Goal: Task Accomplishment & Management: Use online tool/utility

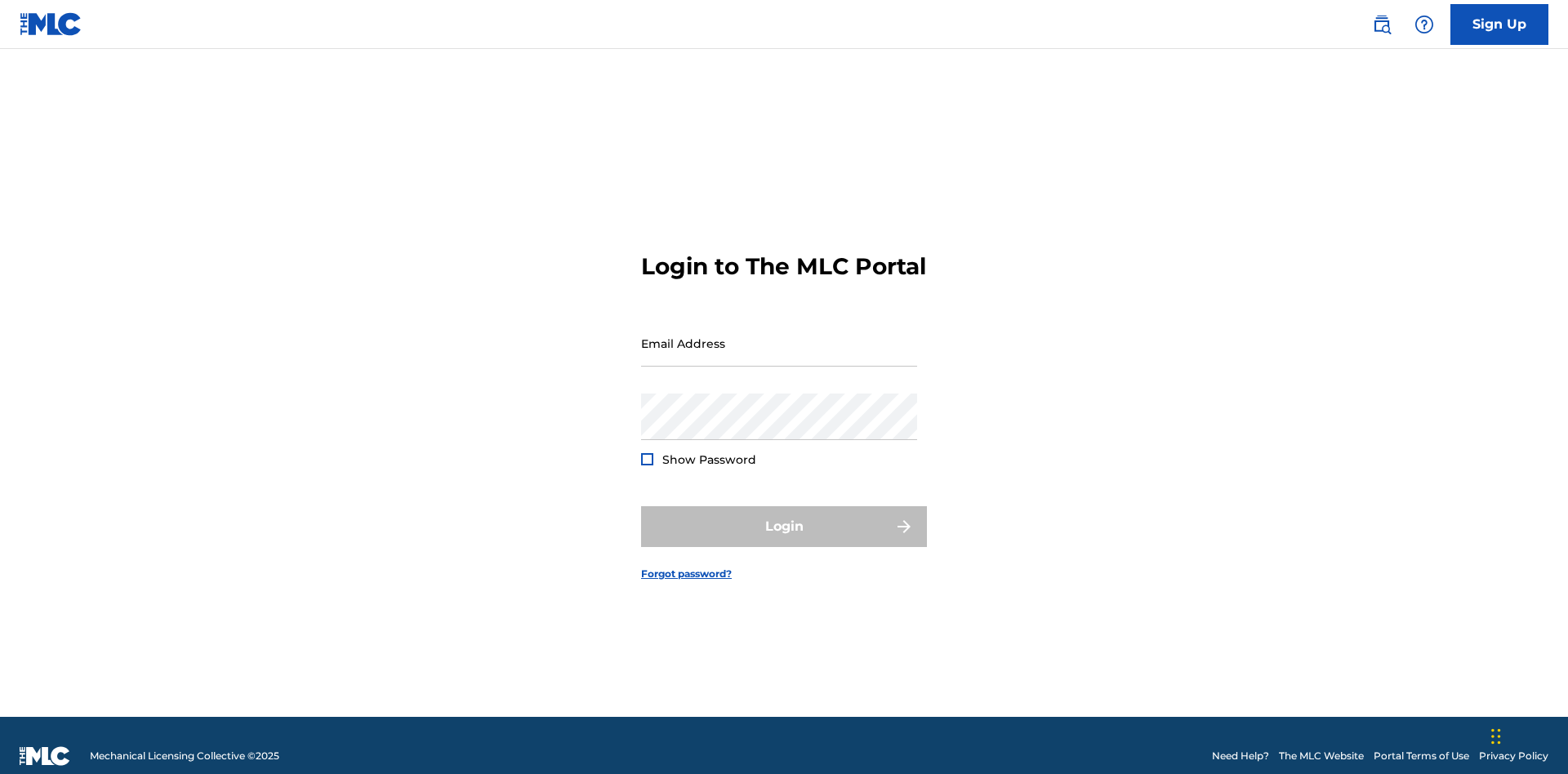
scroll to position [21, 0]
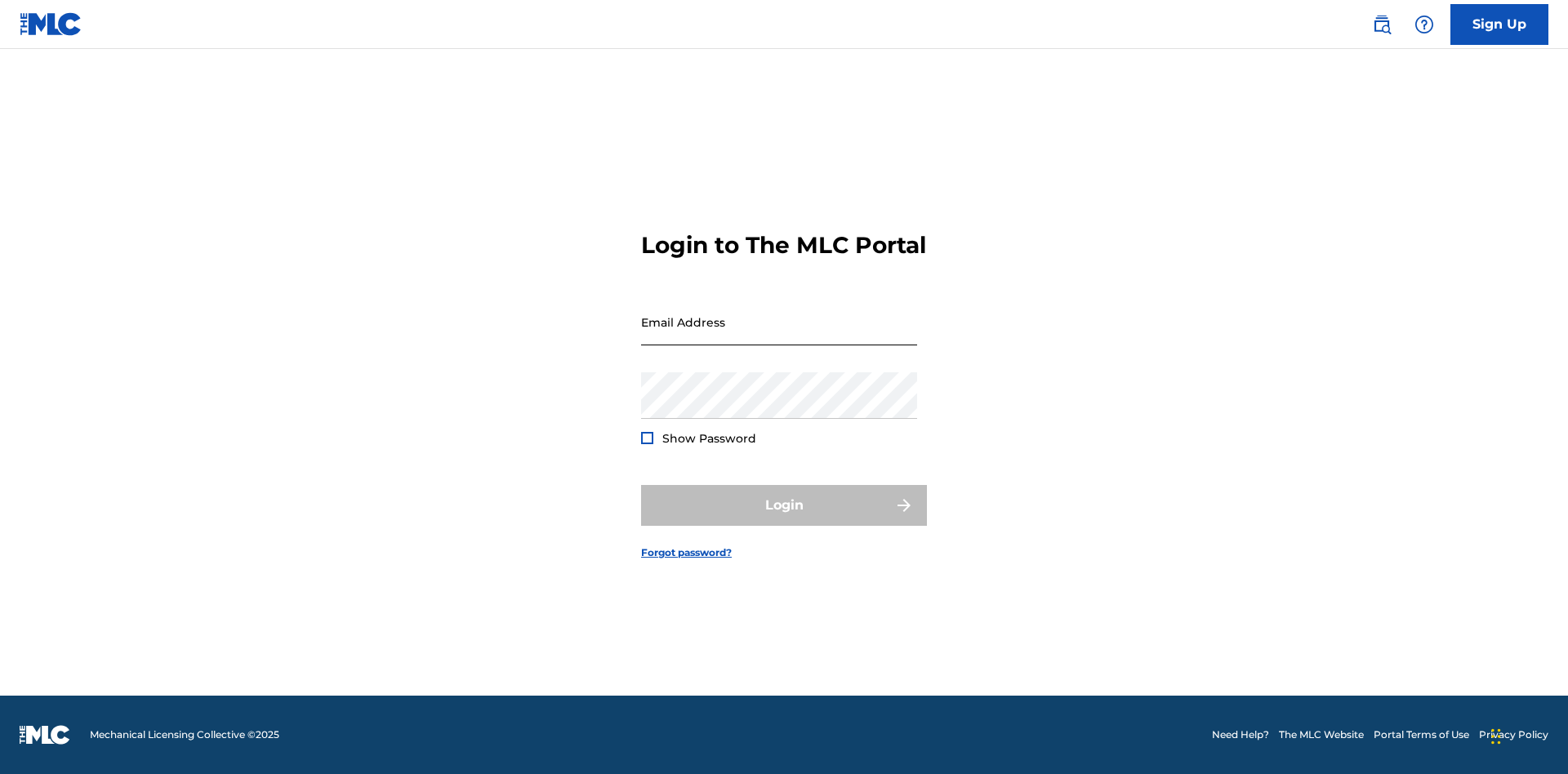
click at [779, 335] on input "Email Address" at bounding box center [778, 321] width 276 height 47
type input "[EMAIL_ADDRESS][DOMAIN_NAME]"
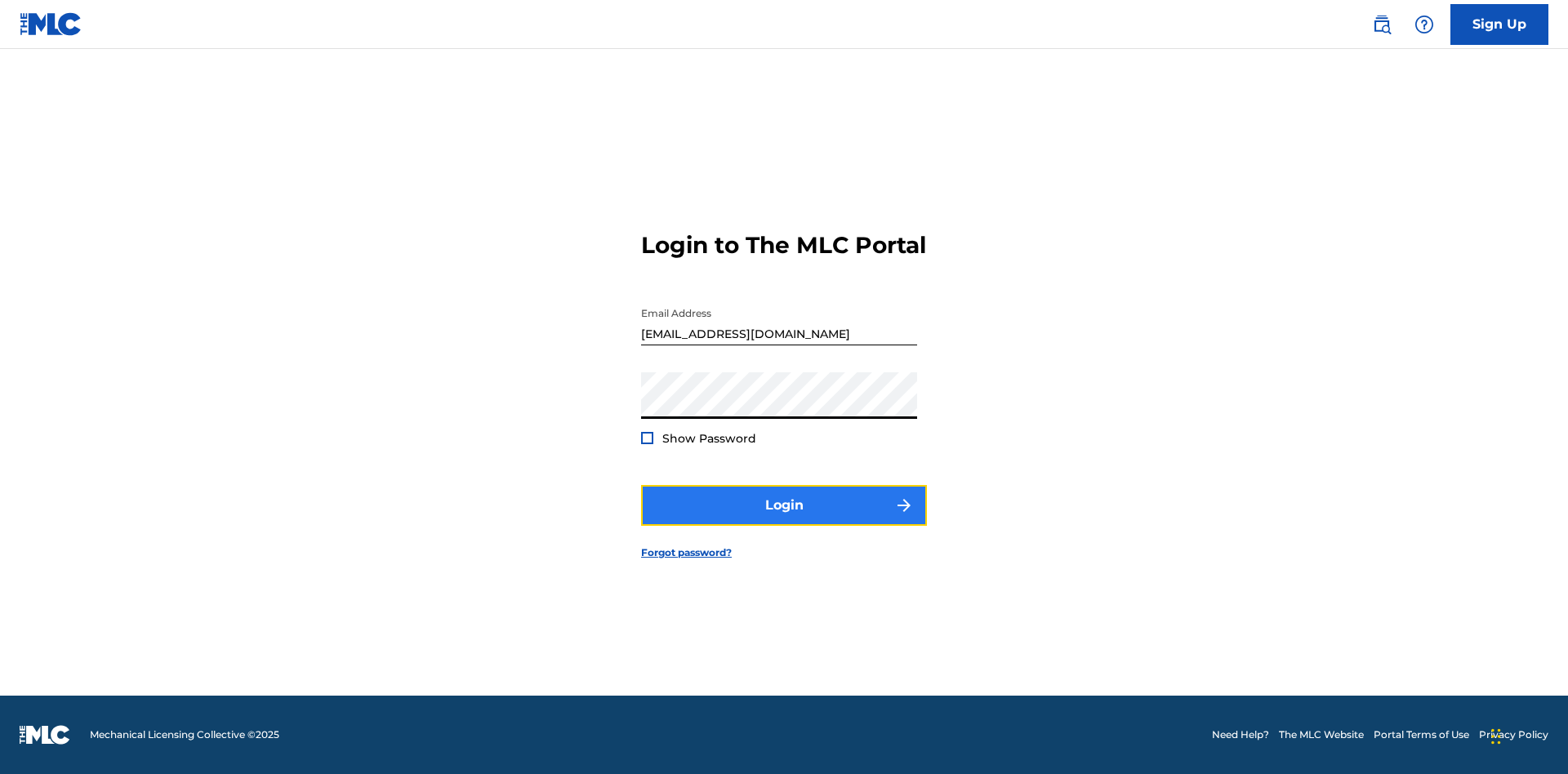
click at [784, 519] on button "Login" at bounding box center [783, 505] width 286 height 41
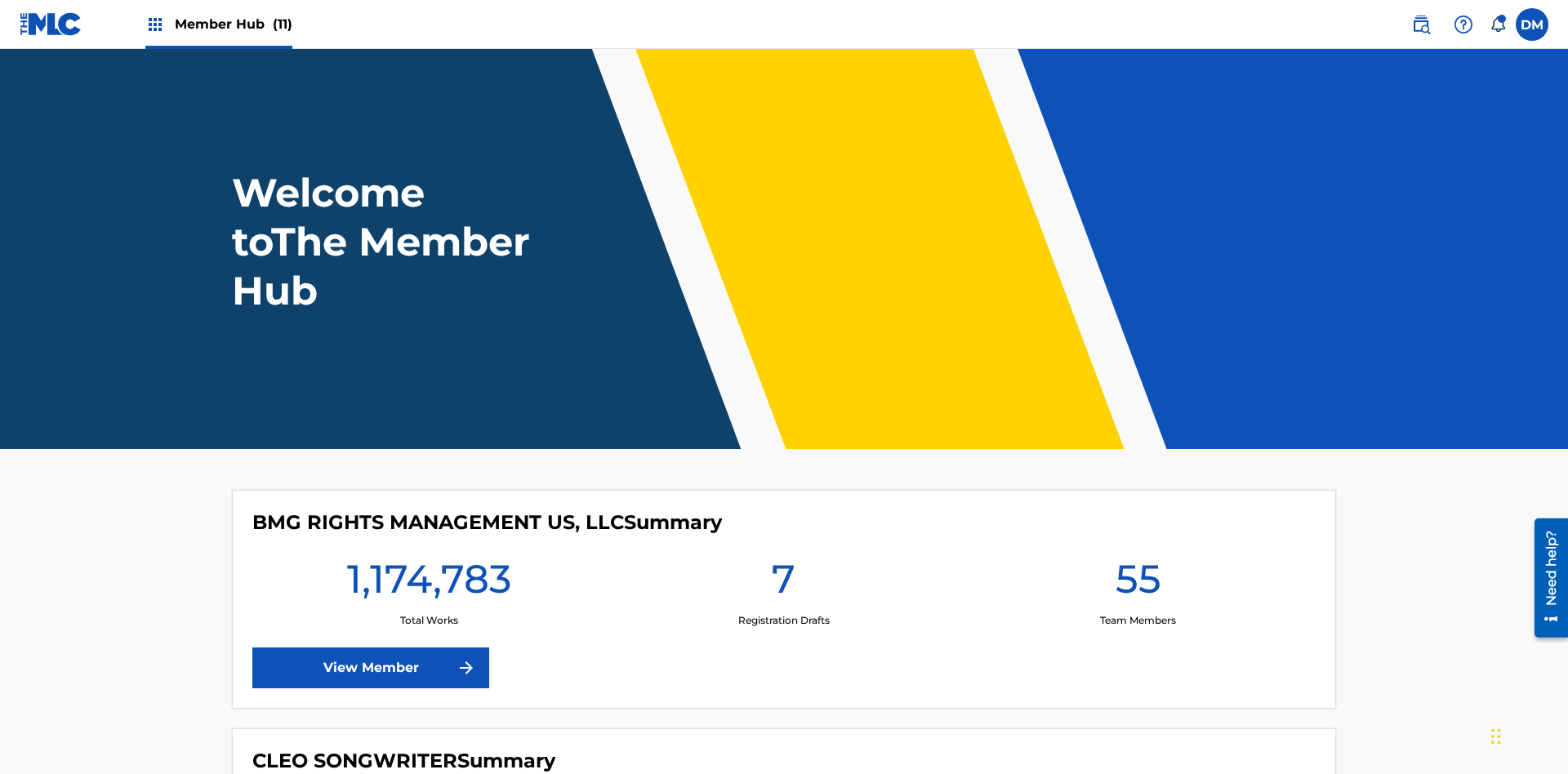
click at [233, 24] on span "Member Hub (11)" at bounding box center [234, 24] width 117 height 19
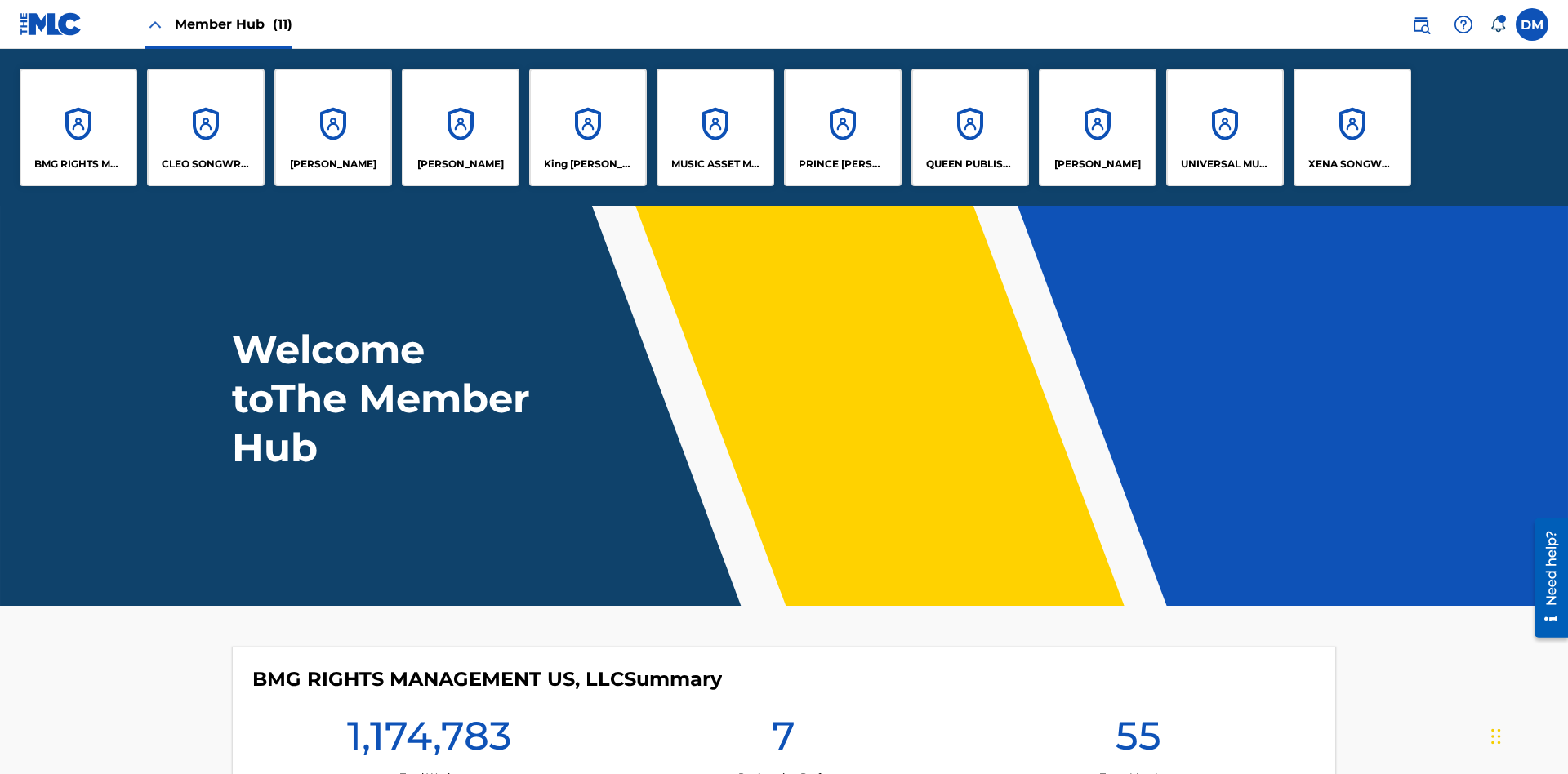
scroll to position [59, 0]
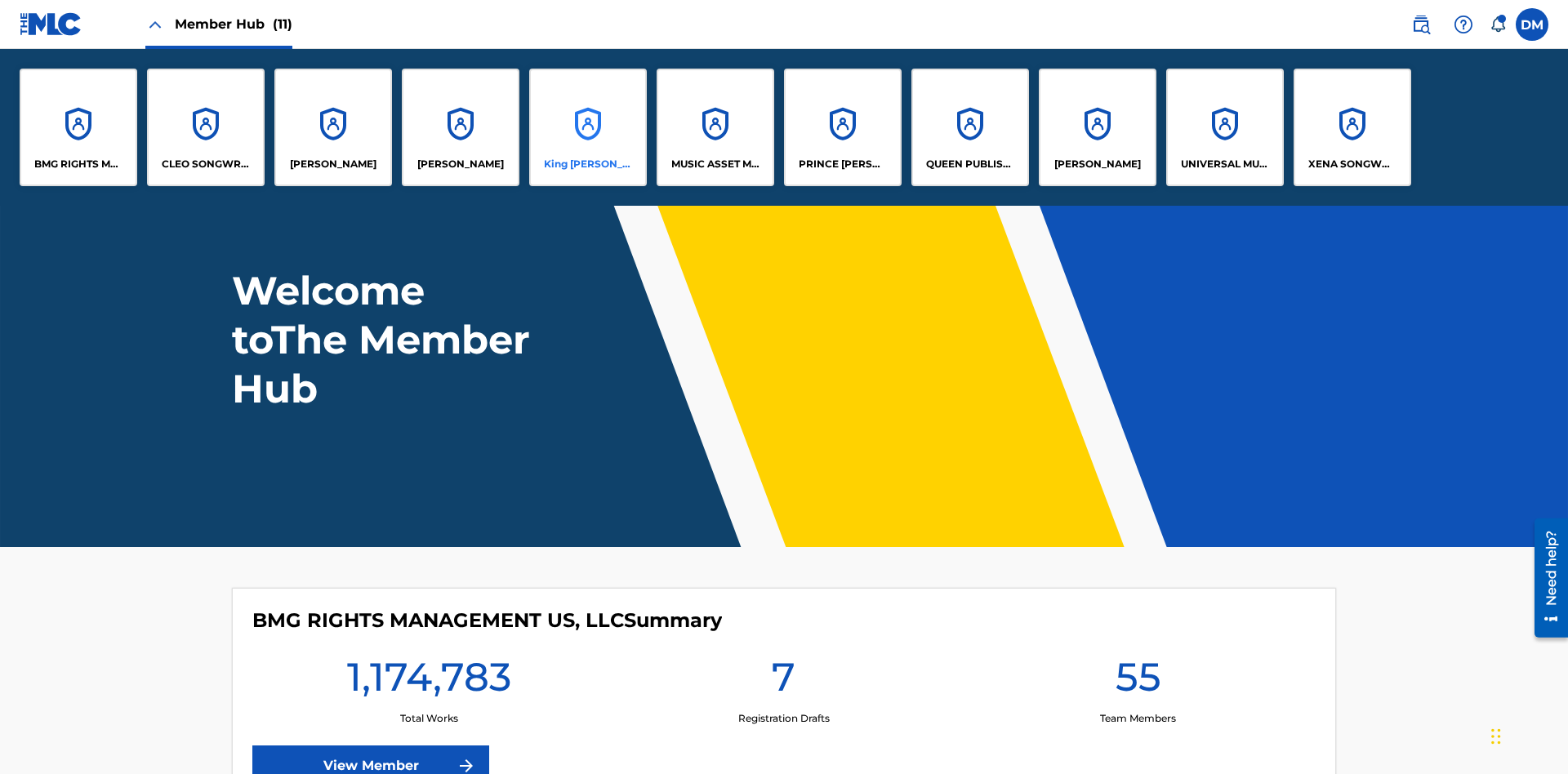
click at [587, 164] on p "King [PERSON_NAME]" at bounding box center [588, 164] width 89 height 15
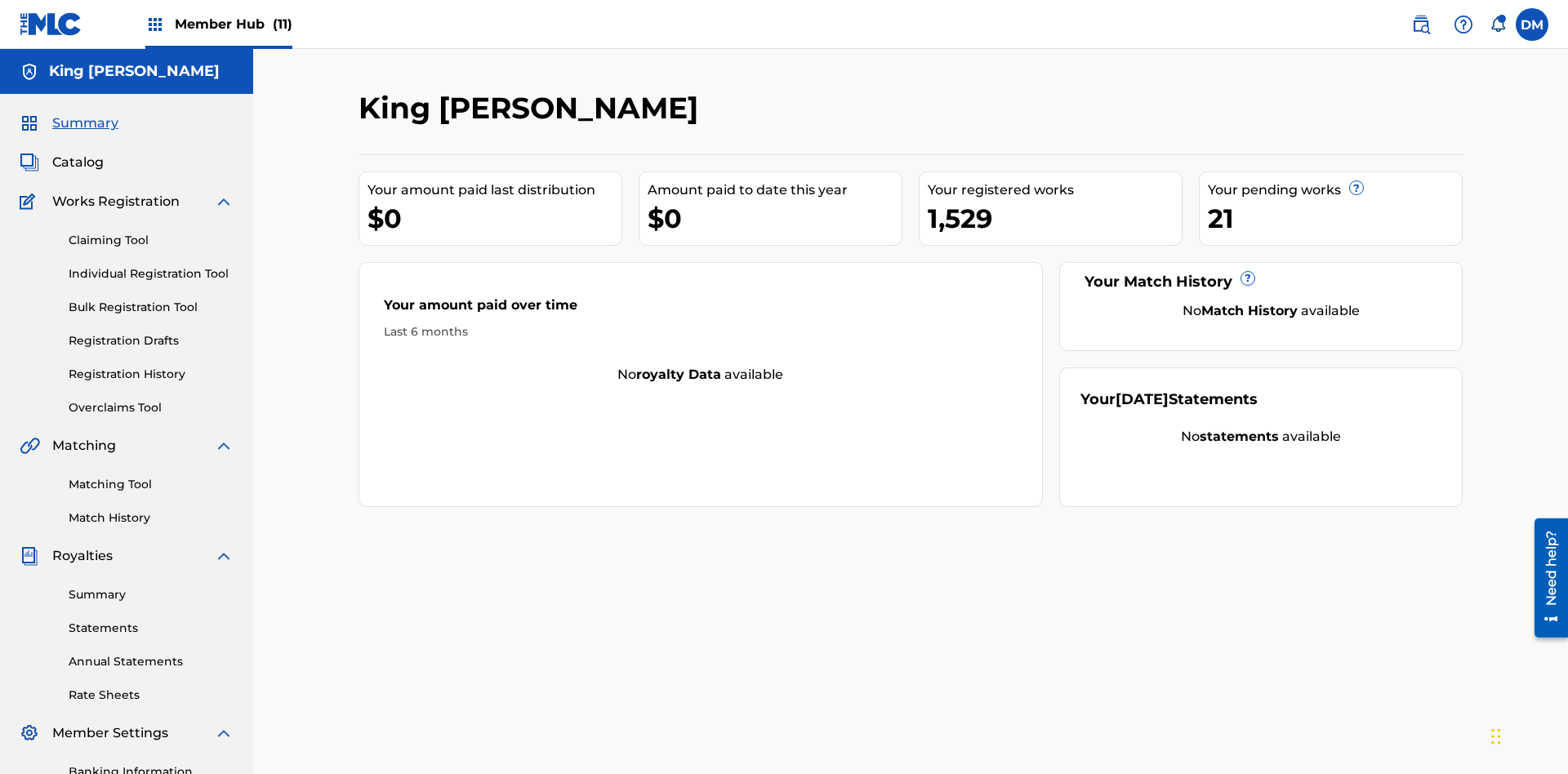
scroll to position [134, 0]
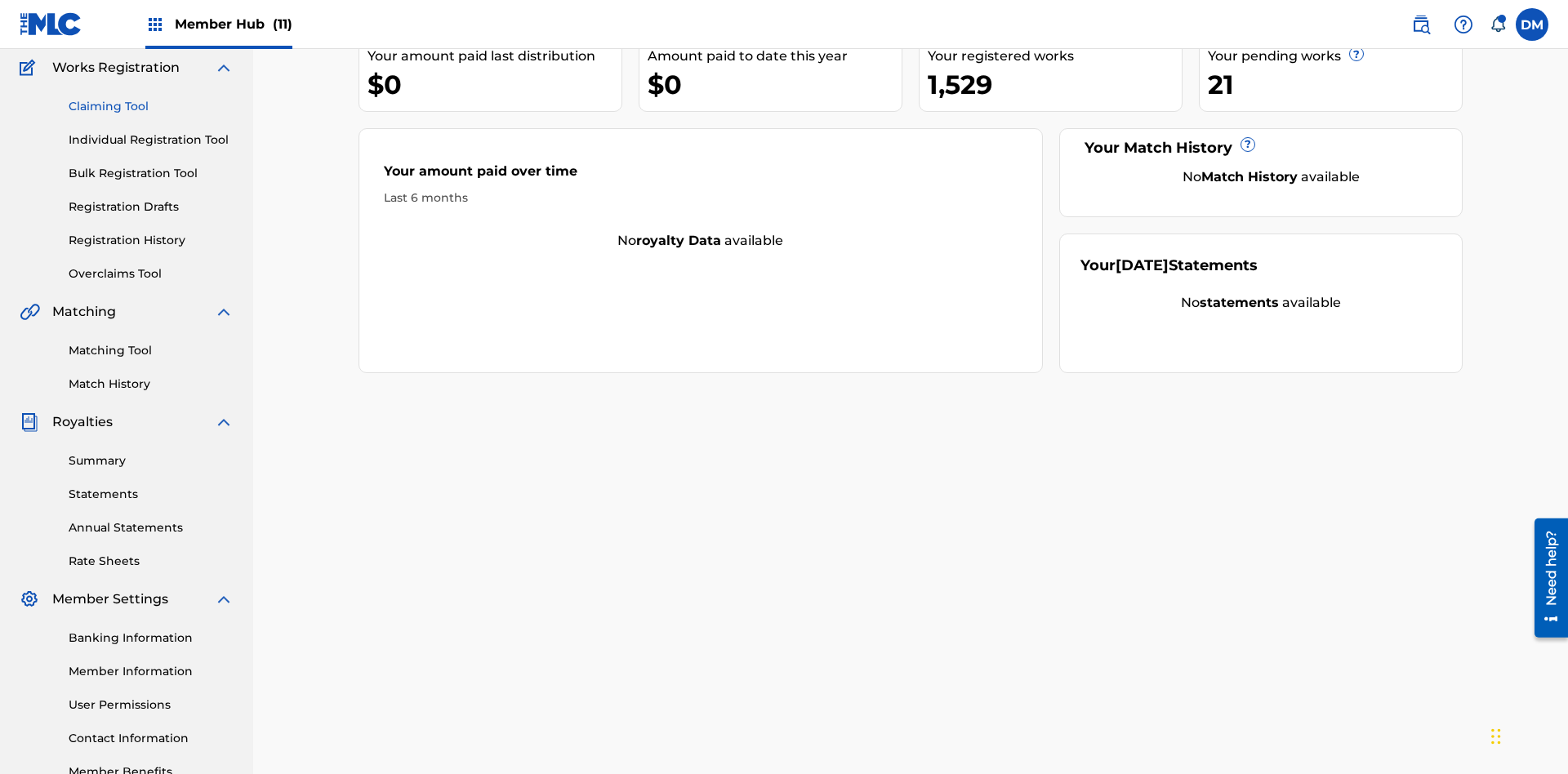
click at [151, 106] on link "Claiming Tool" at bounding box center [151, 105] width 165 height 17
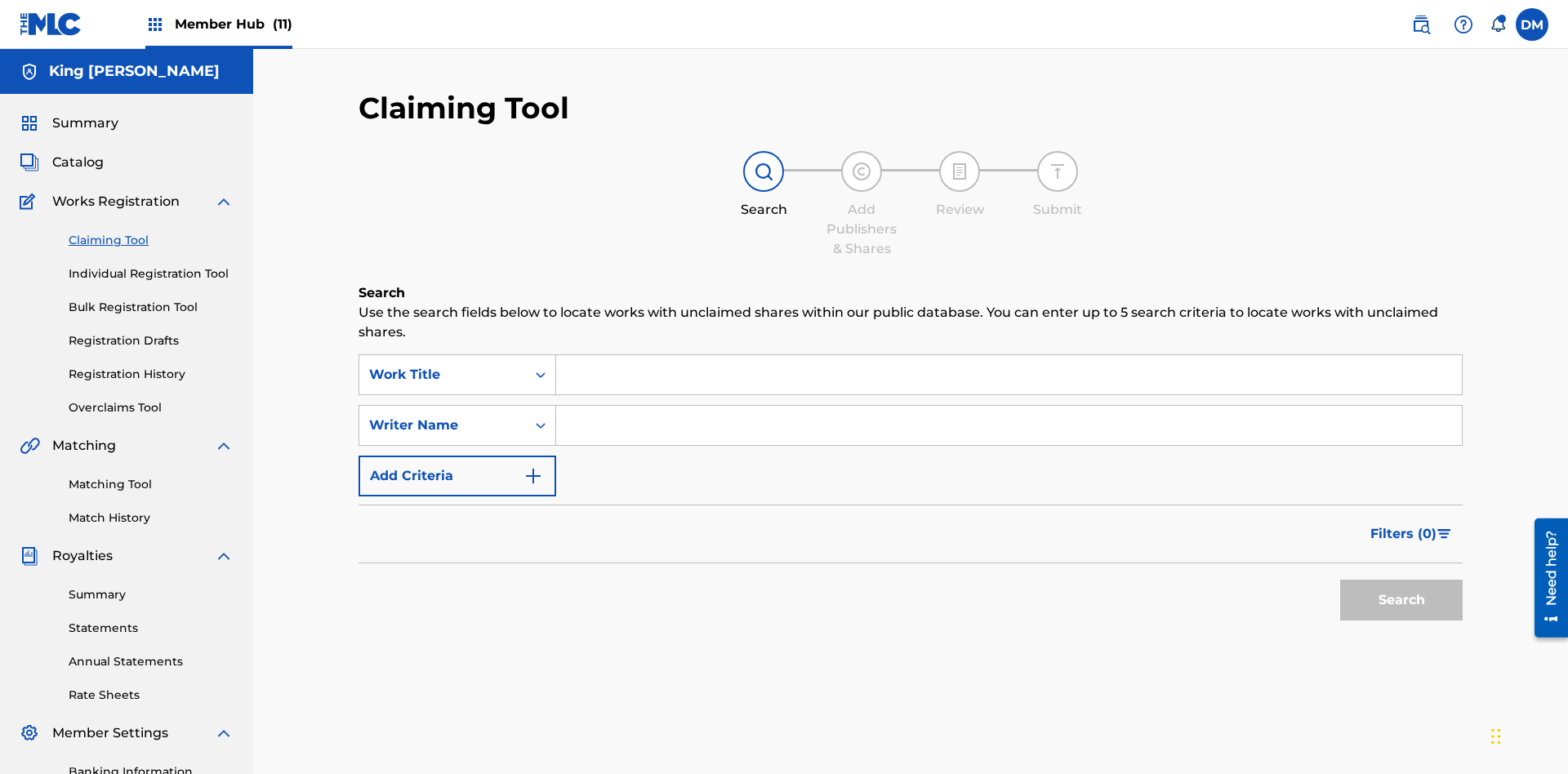
scroll to position [239, 0]
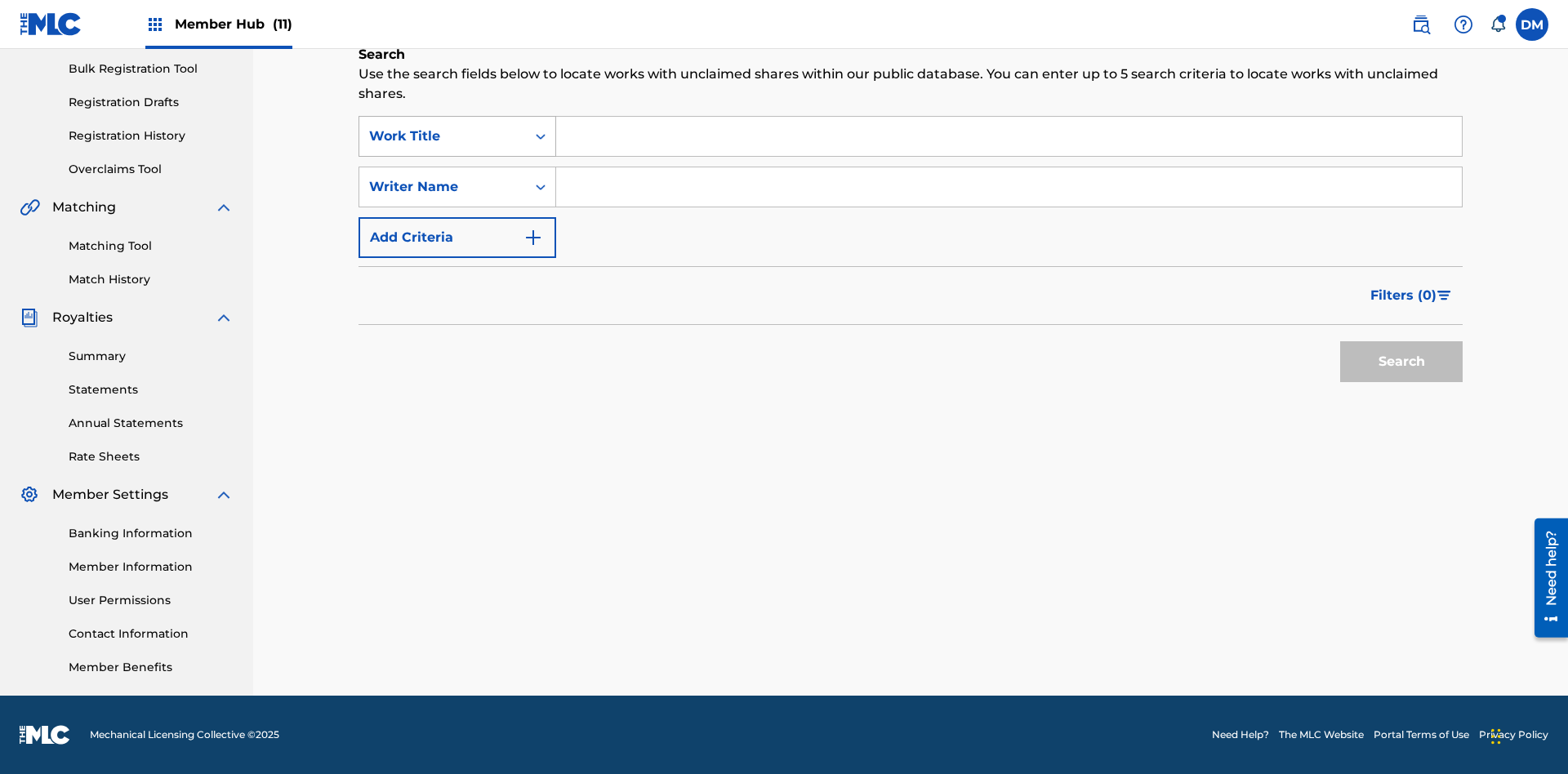
click at [443, 136] on div "Work Title" at bounding box center [443, 136] width 147 height 20
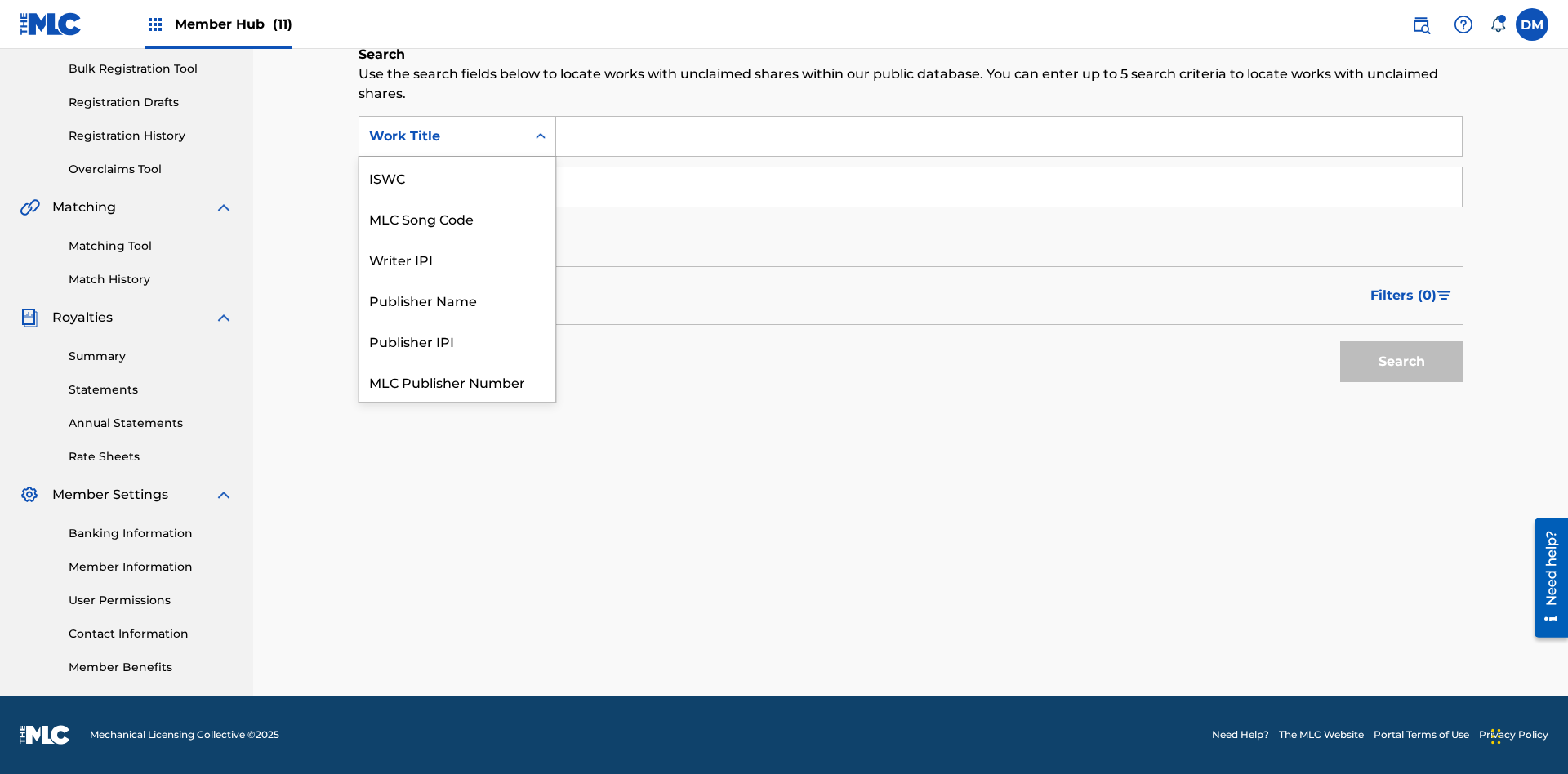
scroll to position [41, 0]
click at [458, 157] on div "ISWC" at bounding box center [457, 136] width 196 height 41
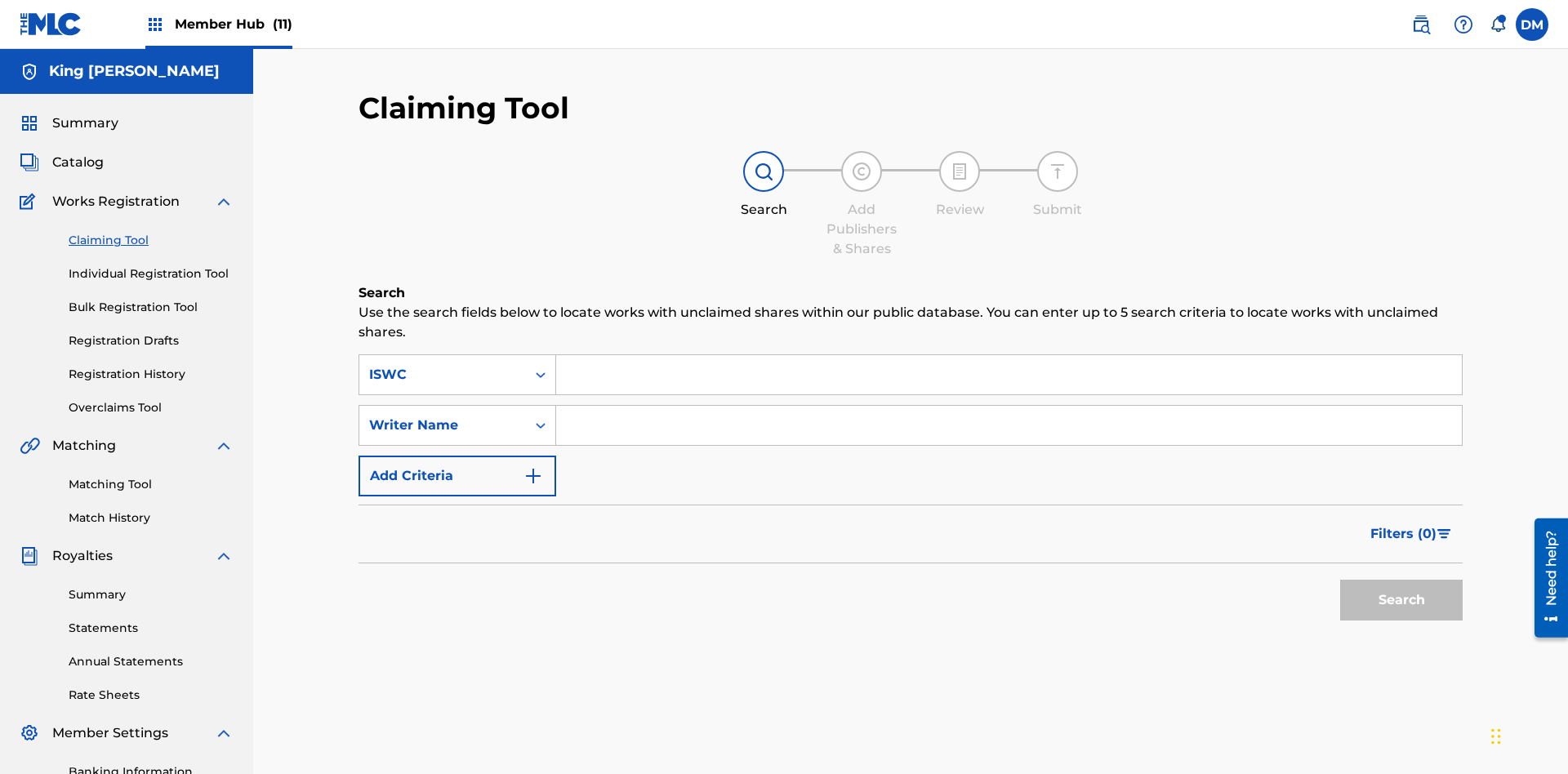
scroll to position [239, 0]
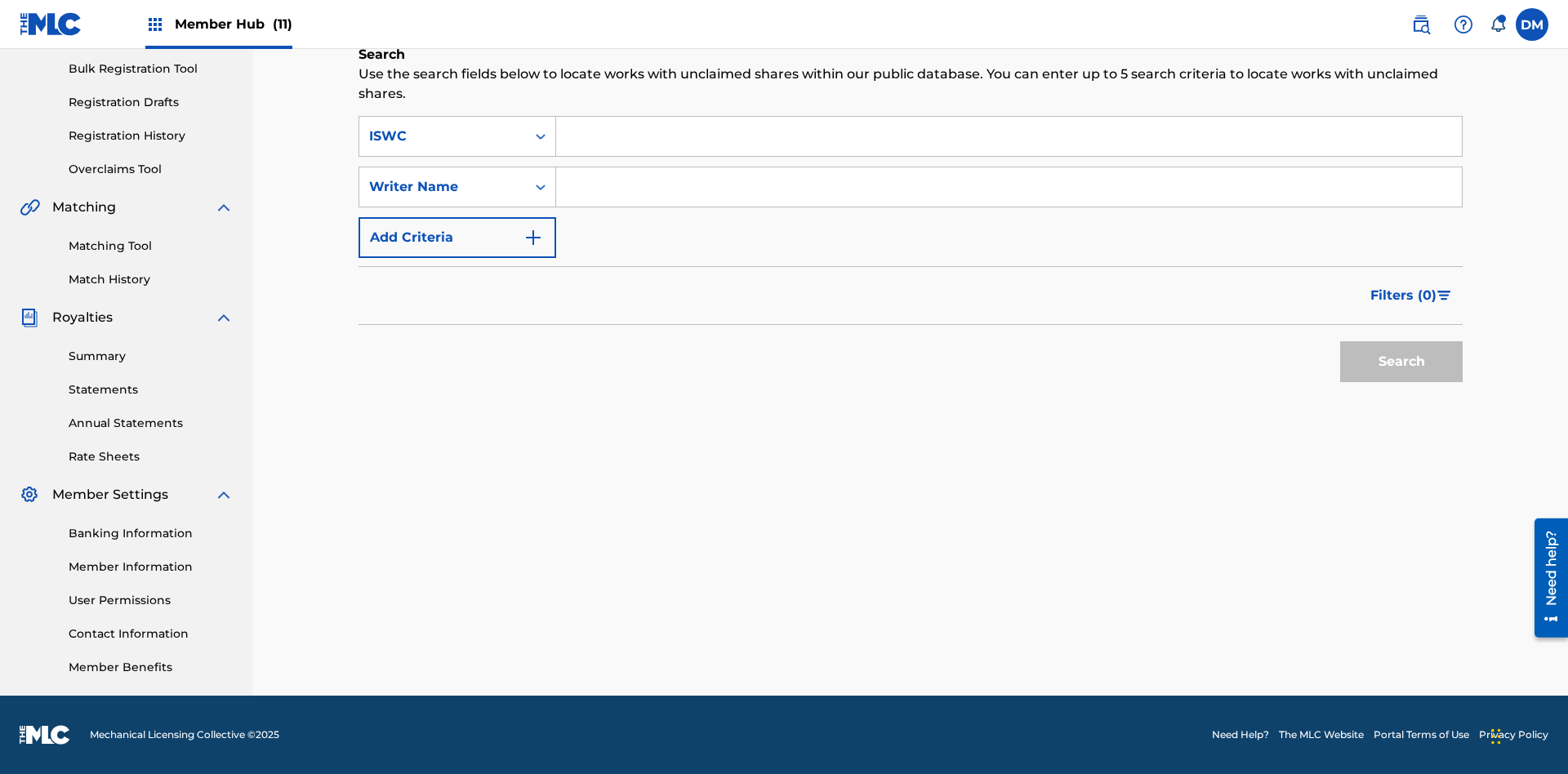
click at [1009, 136] on input "Search Form" at bounding box center [1009, 135] width 905 height 39
type input "T9645292484"
click at [1402, 362] on button "Search" at bounding box center [1401, 361] width 122 height 41
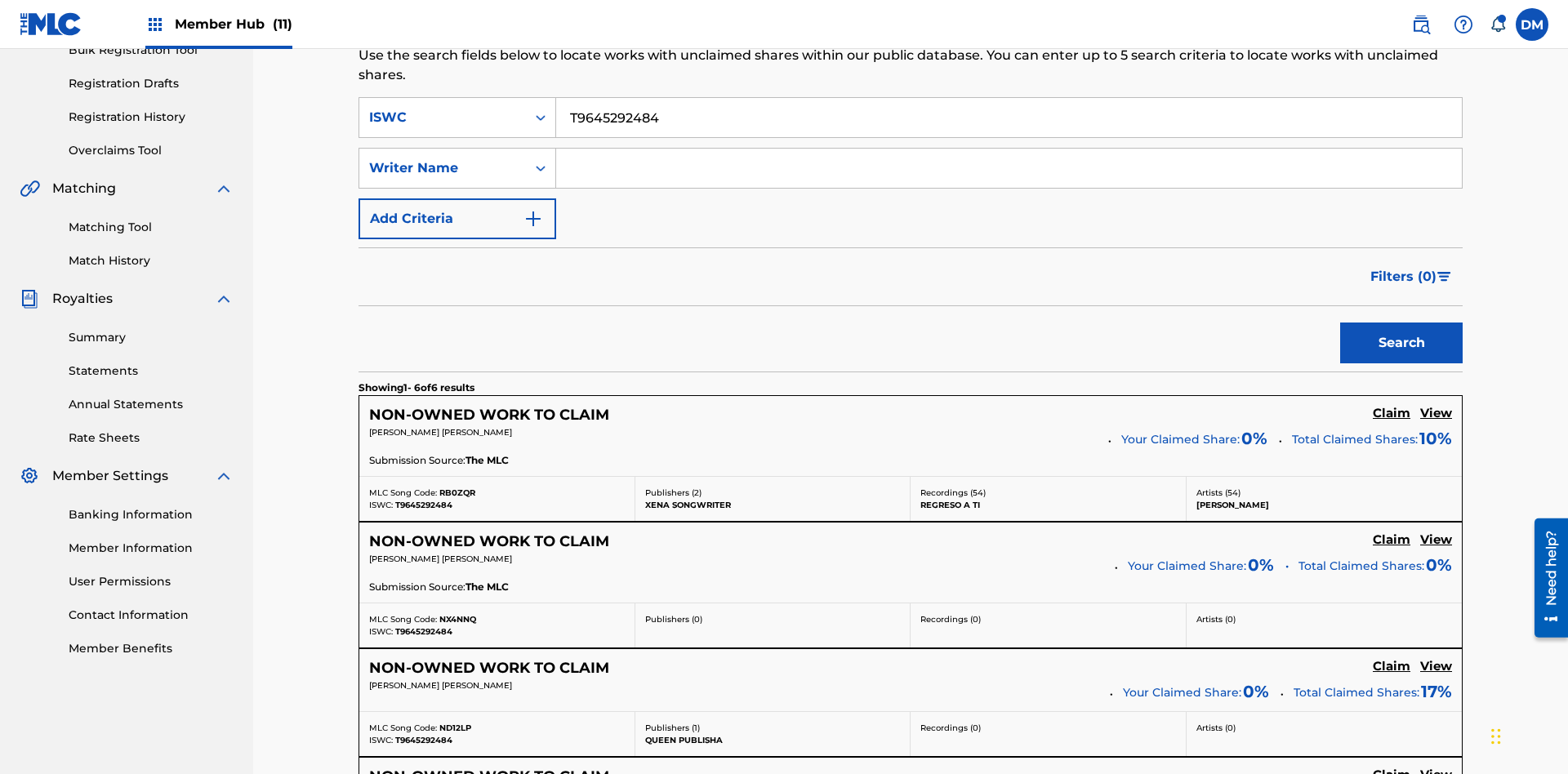
click at [1009, 117] on input "T9645292484" at bounding box center [1009, 116] width 905 height 39
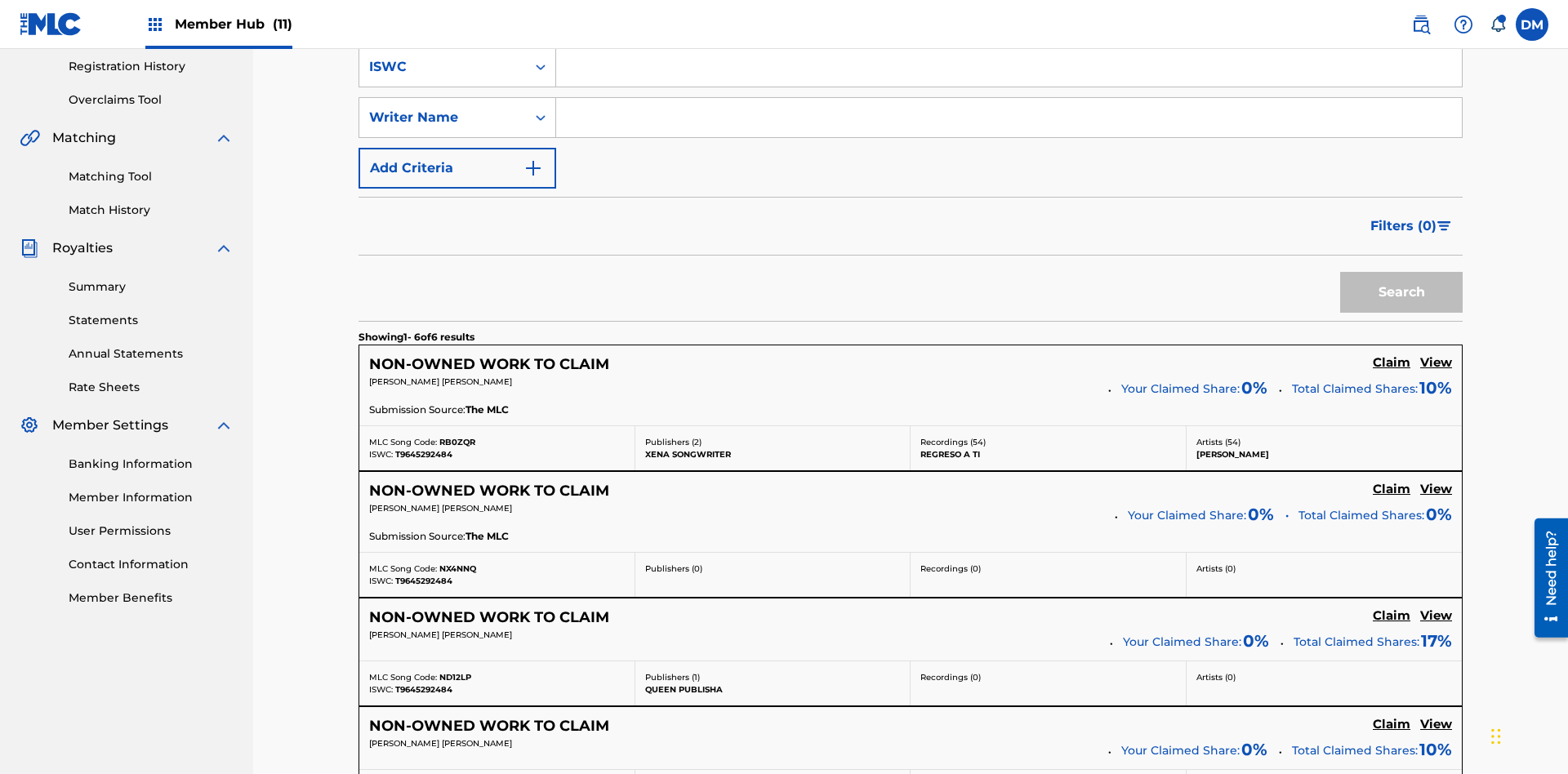
click at [1009, 117] on input "Search Form" at bounding box center [1009, 116] width 905 height 39
type input "[PERSON_NAME] [PERSON_NAME]"
click at [1402, 272] on button "Search" at bounding box center [1401, 291] width 122 height 41
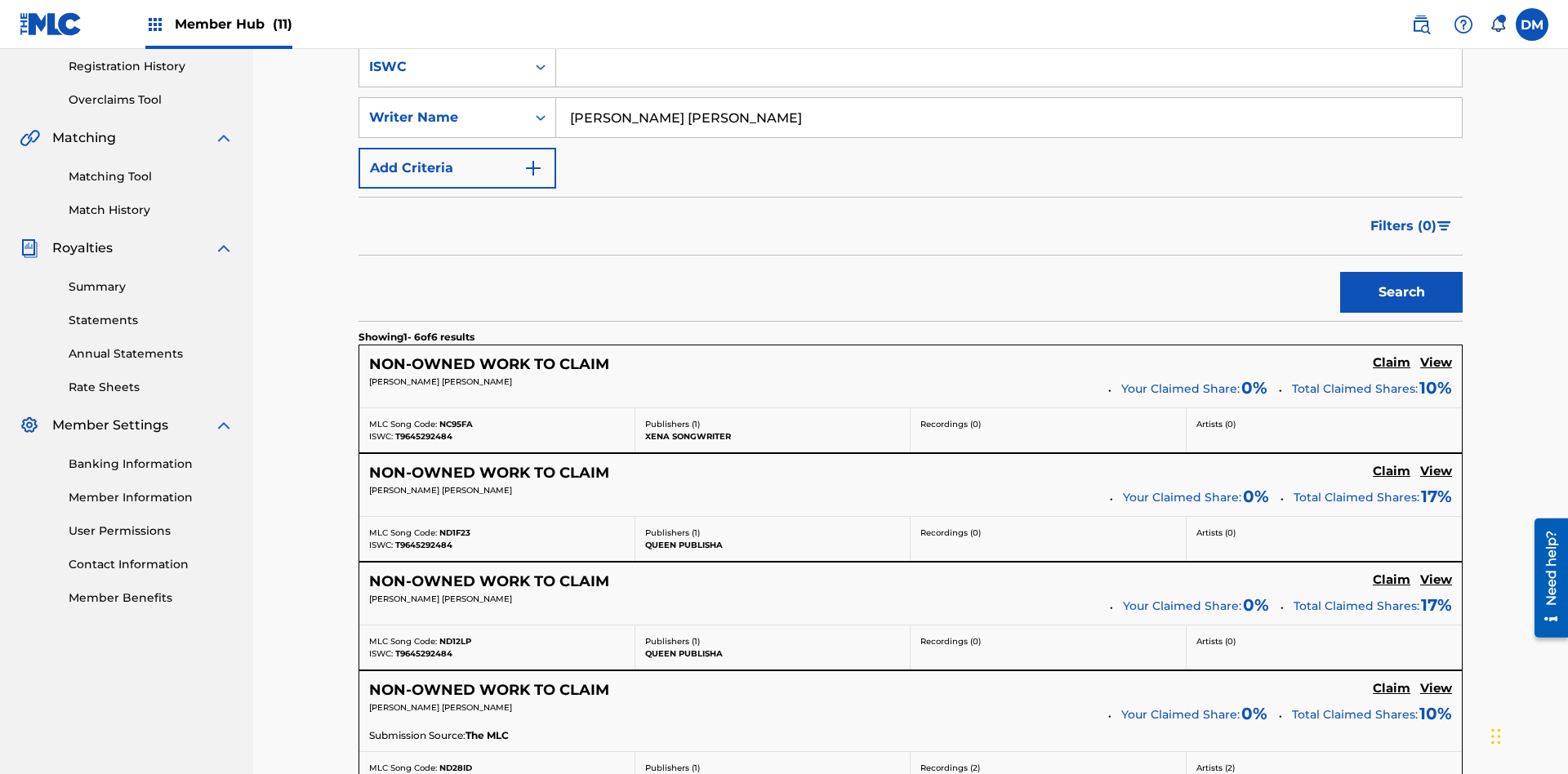
click at [1009, 117] on input "[PERSON_NAME] [PERSON_NAME]" at bounding box center [1009, 116] width 905 height 39
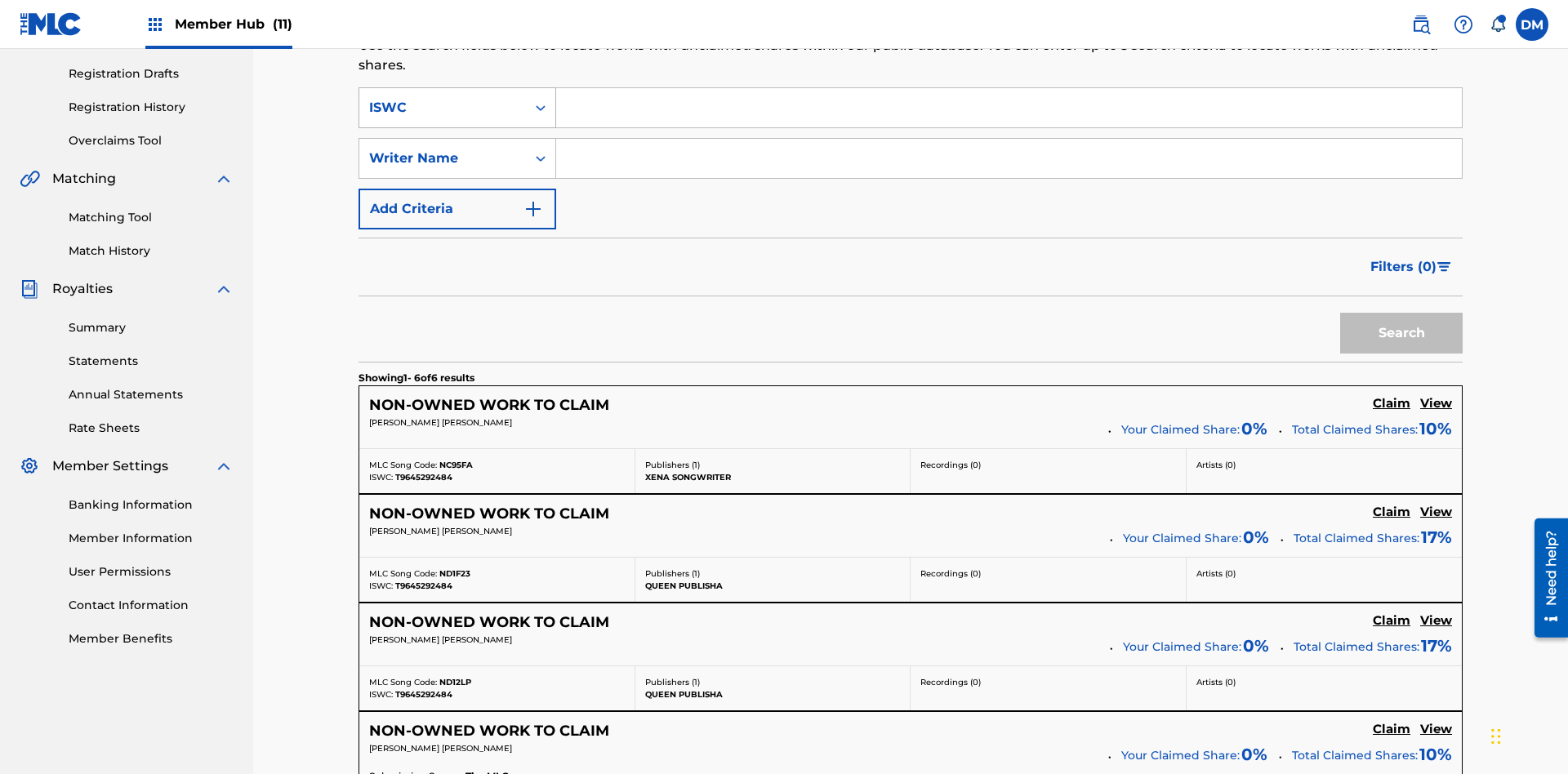
click at [443, 107] on div "ISWC" at bounding box center [443, 107] width 147 height 20
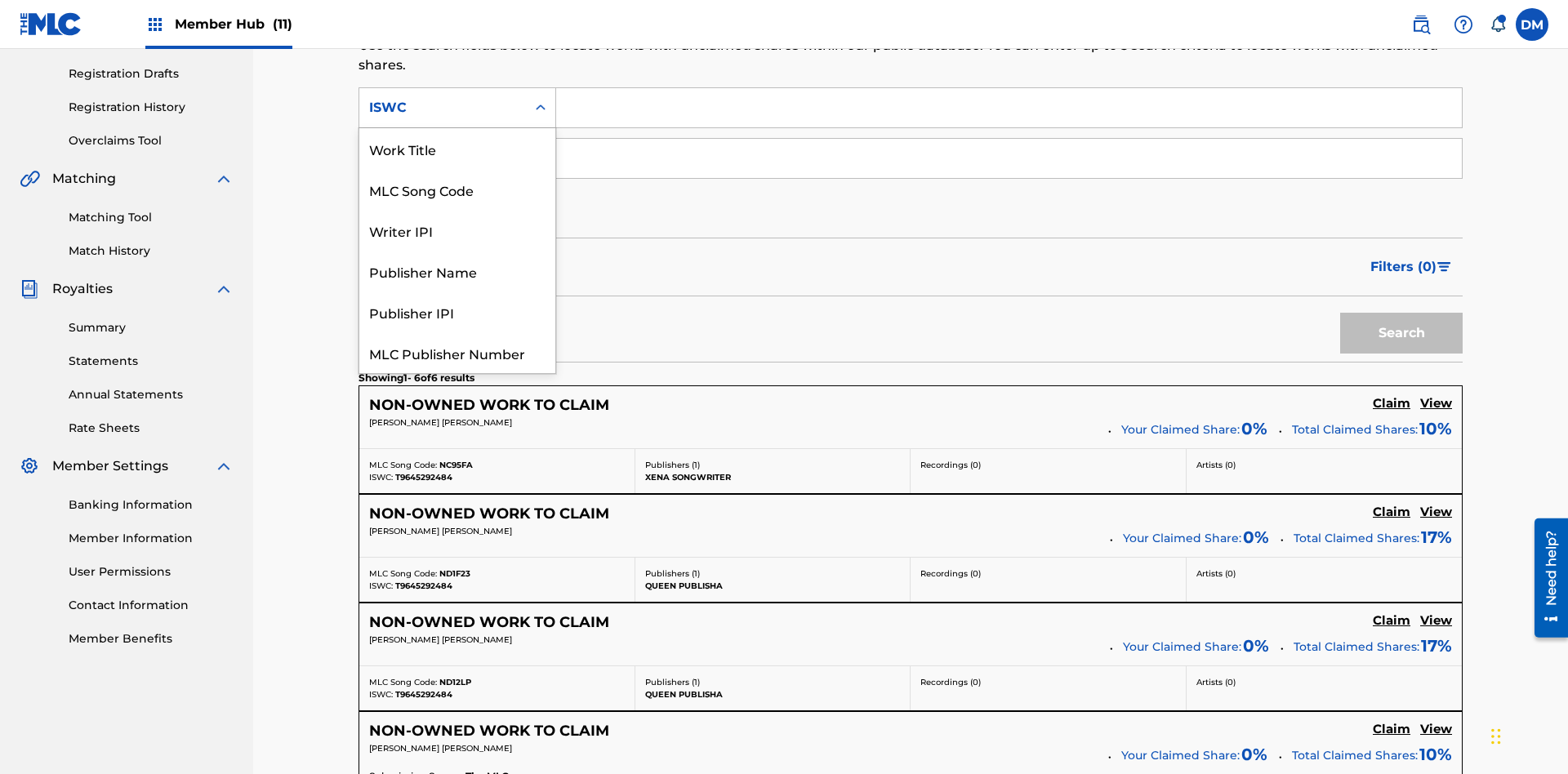
scroll to position [41, 0]
click at [458, 128] on div "Work Title" at bounding box center [457, 107] width 196 height 41
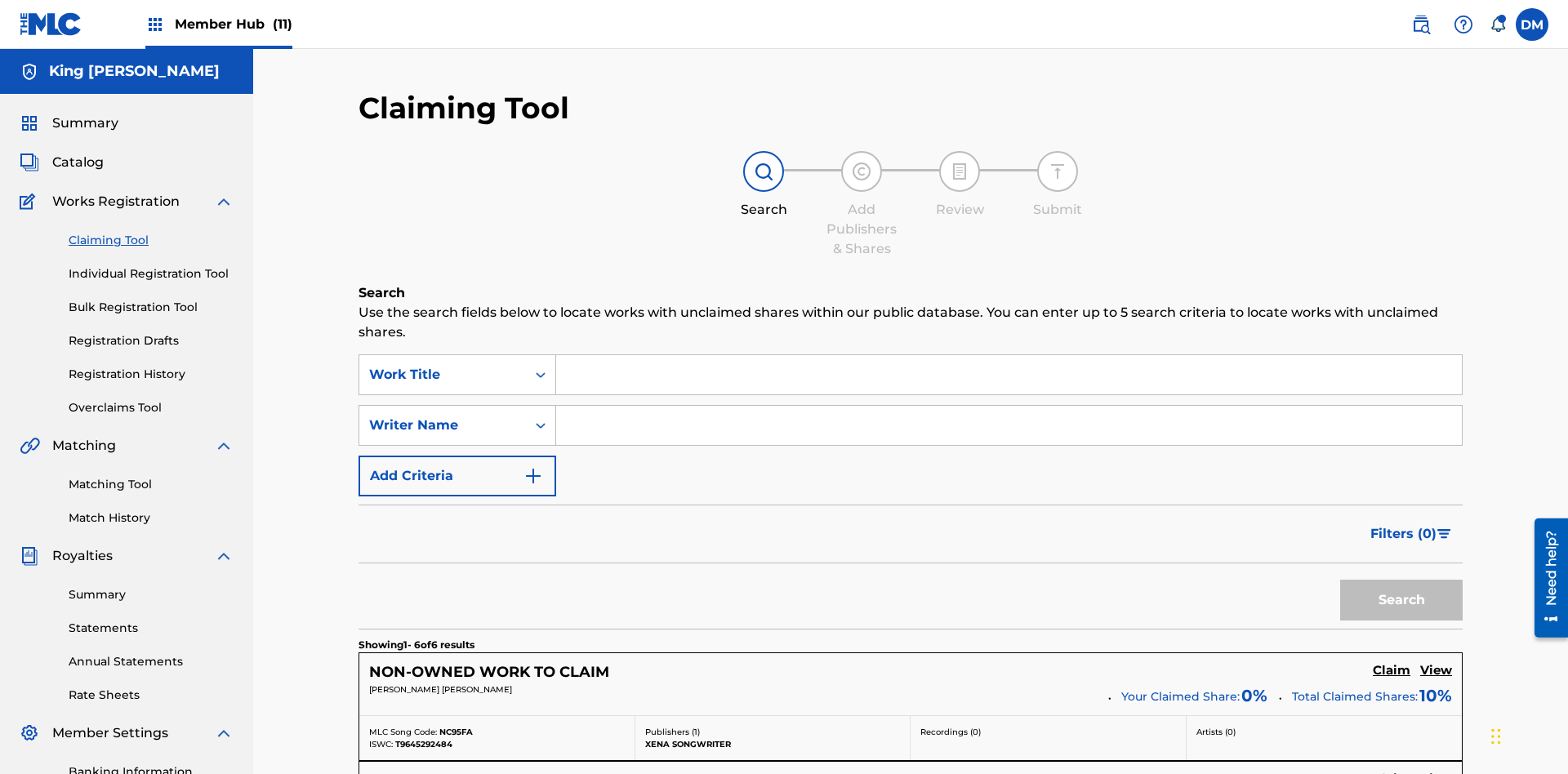
scroll to position [258, 0]
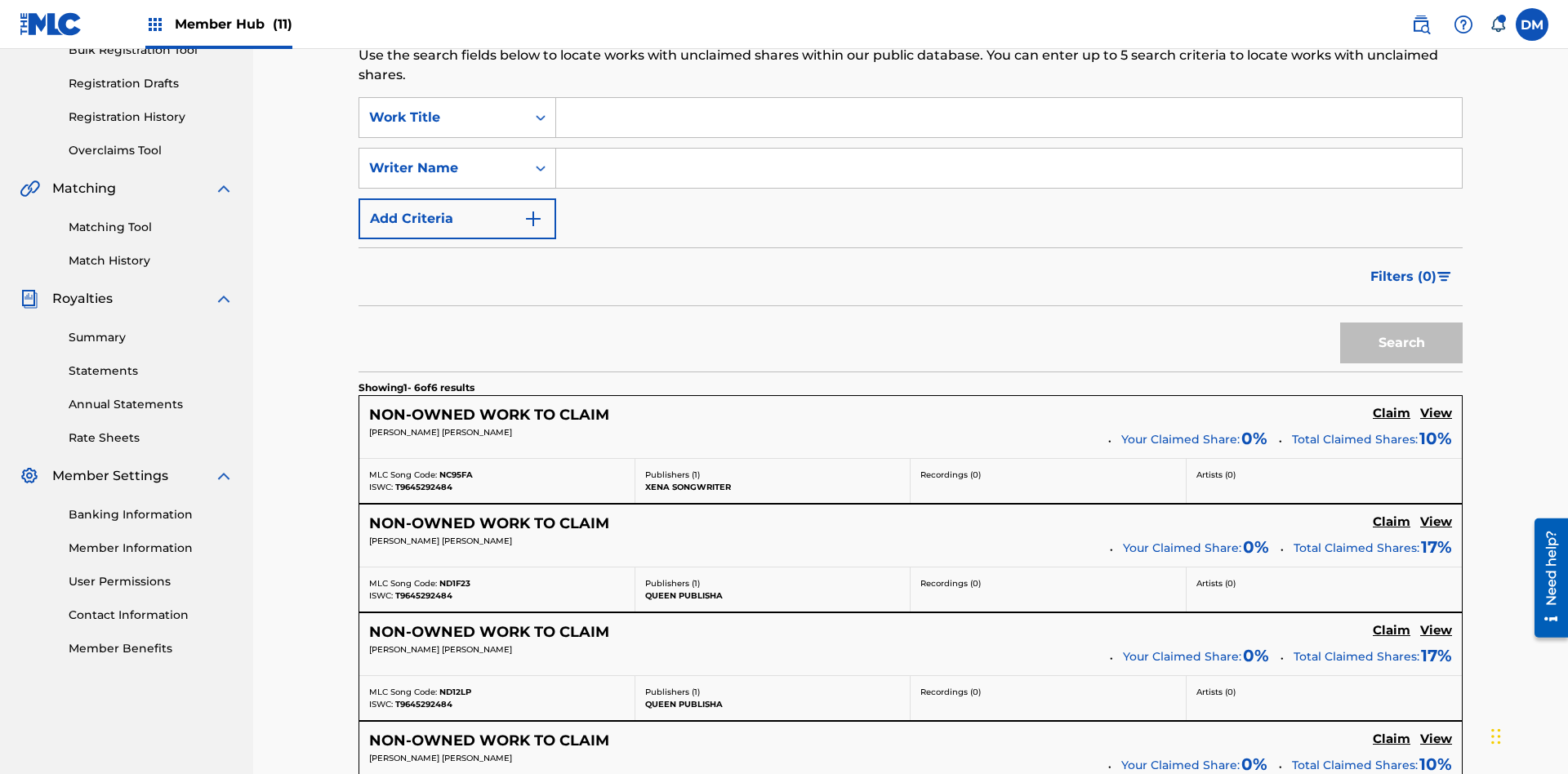
click at [1009, 117] on input "Search Form" at bounding box center [1009, 116] width 905 height 39
type input "NON-OWNED WORK TO CLAIM"
click at [1402, 322] on button "Search" at bounding box center [1401, 342] width 122 height 41
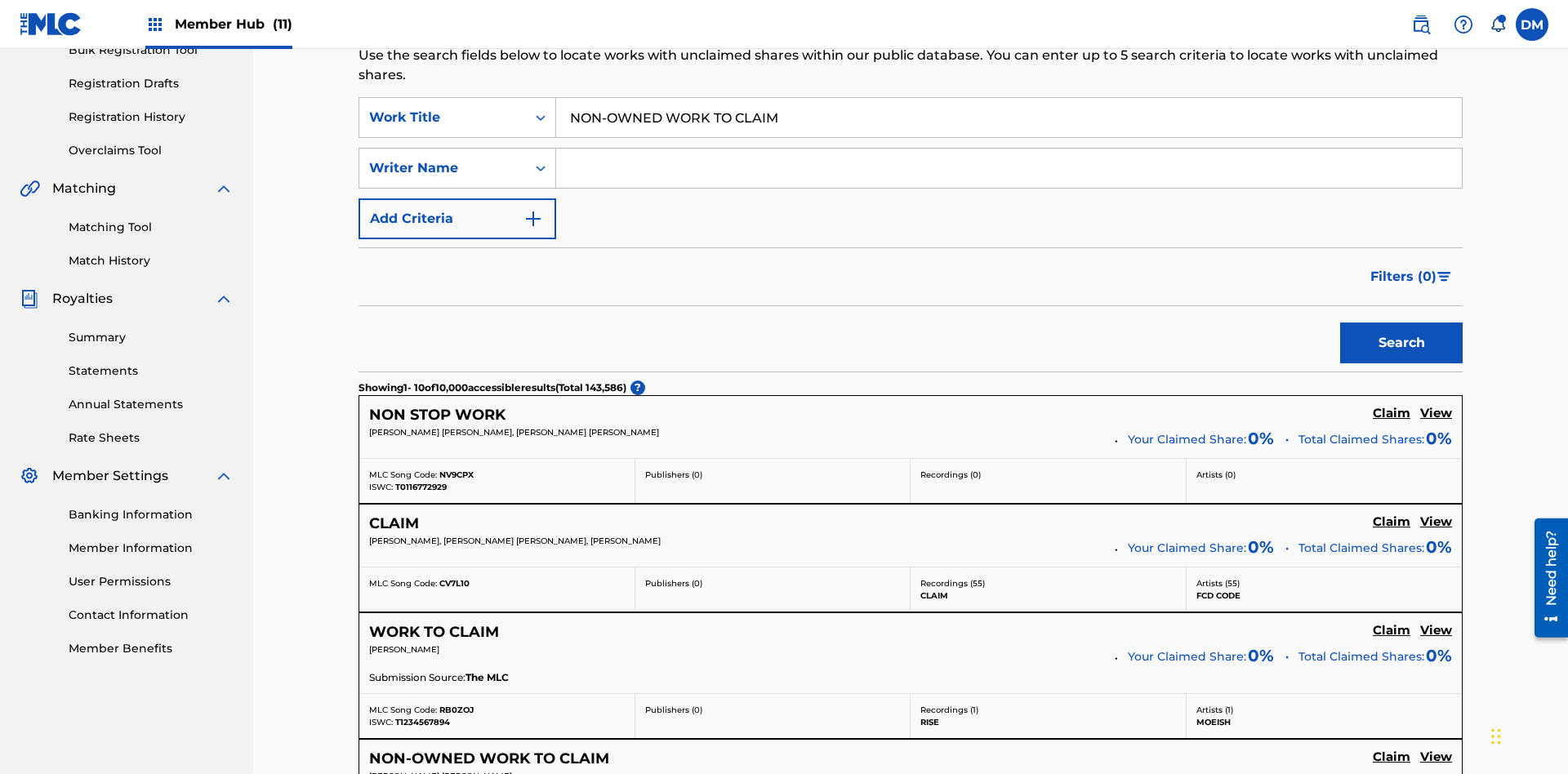
click at [1009, 117] on input "NON-OWNED WORK TO CLAIM" at bounding box center [1009, 116] width 905 height 39
click at [443, 107] on div "Work Title" at bounding box center [443, 117] width 147 height 20
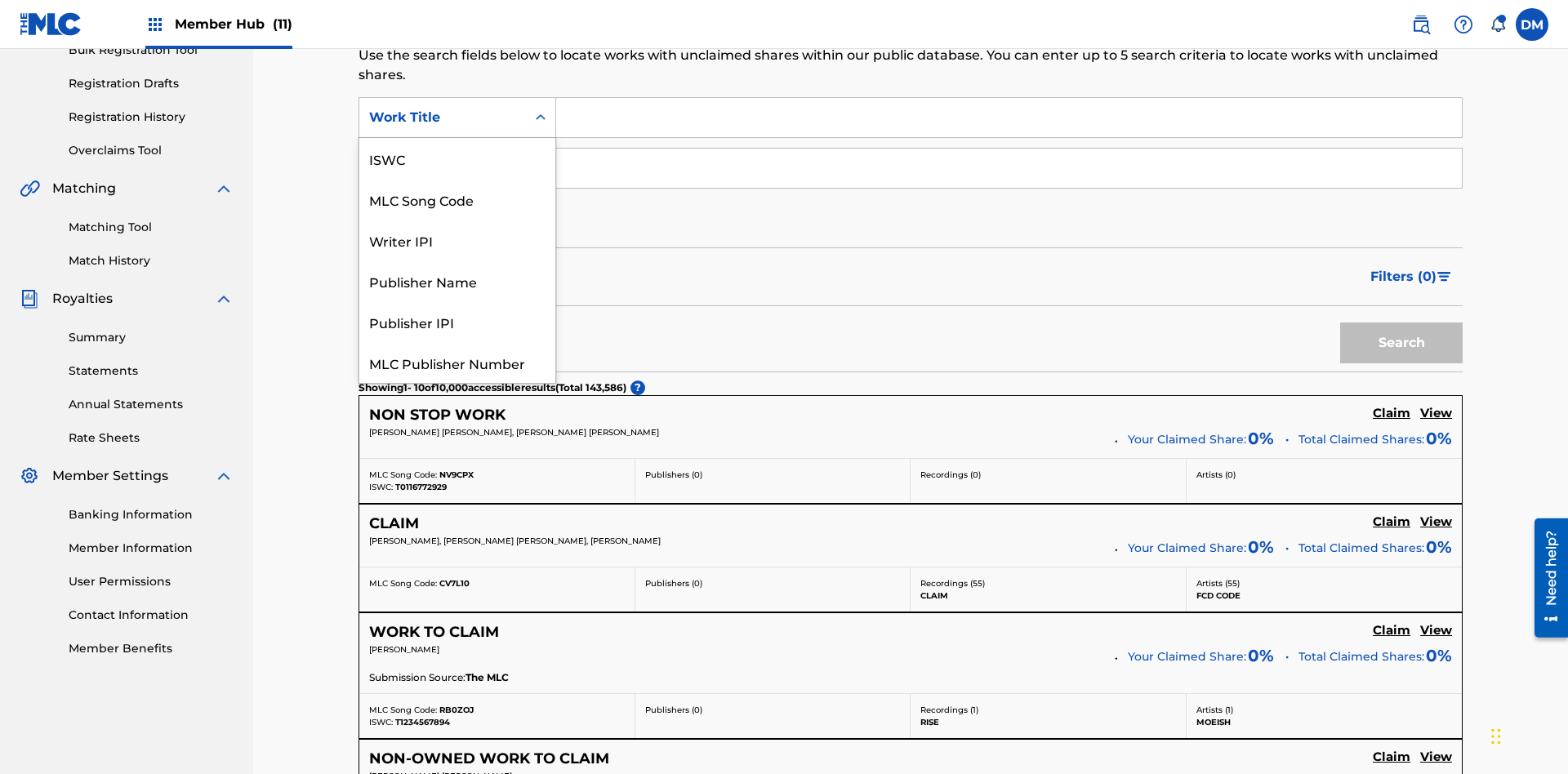
click at [458, 179] on div "MLC Song Code" at bounding box center [457, 199] width 196 height 41
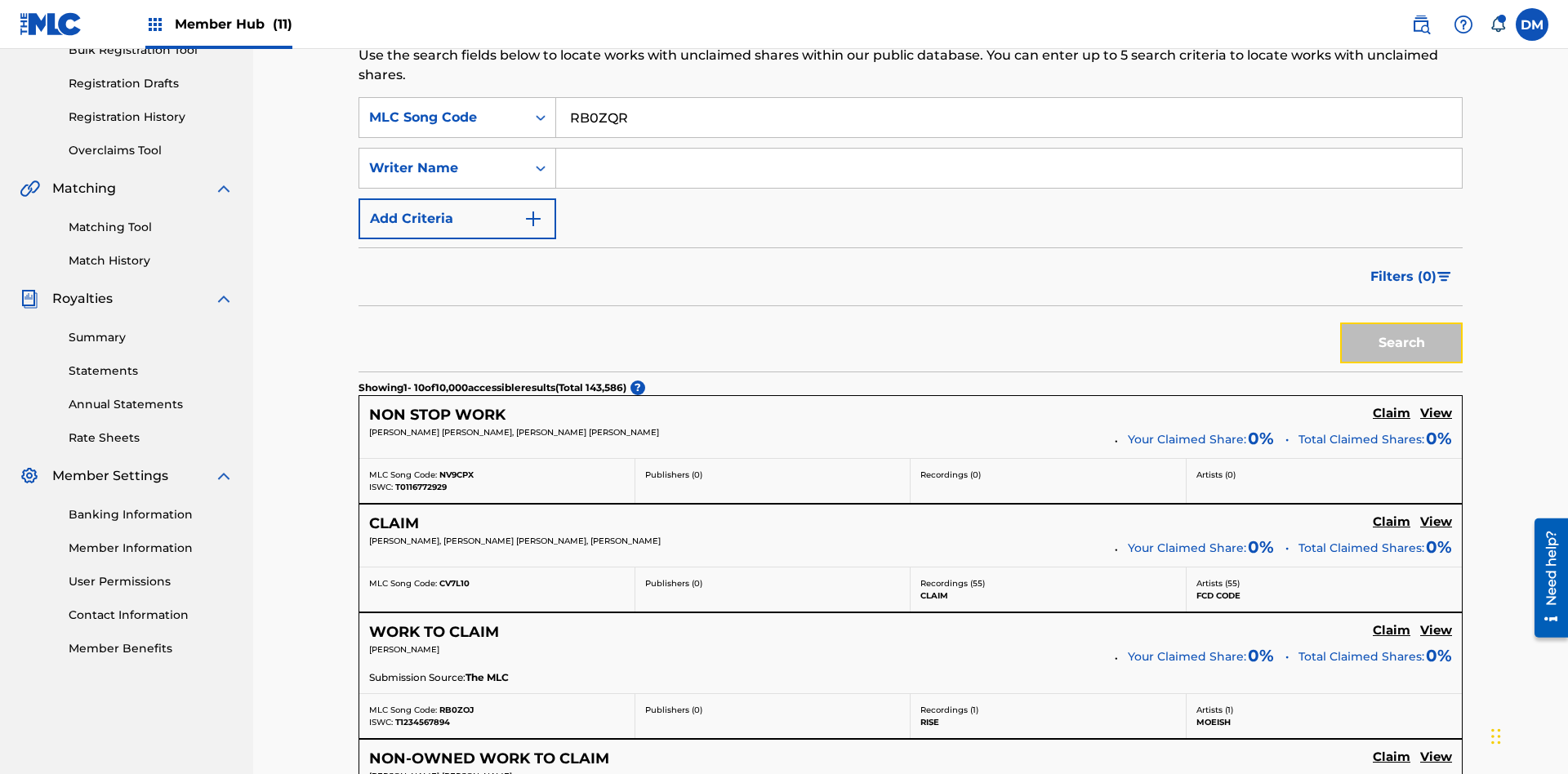
click at [1402, 322] on button "Search" at bounding box center [1401, 342] width 122 height 41
click at [1009, 133] on input "RB0ZQR" at bounding box center [1009, 116] width 905 height 39
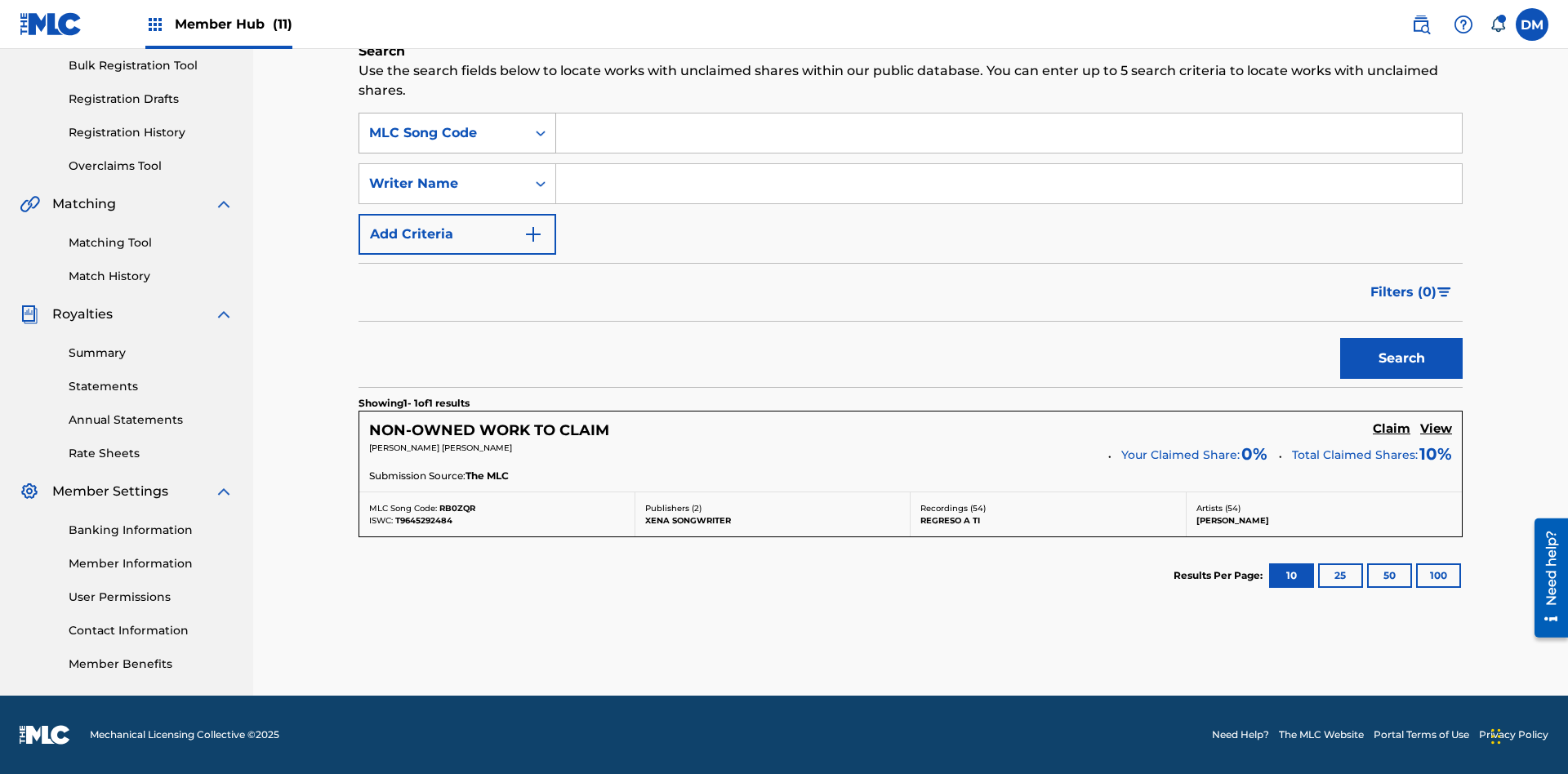
click at [443, 133] on div "MLC Song Code" at bounding box center [443, 133] width 147 height 20
click at [1009, 133] on input "Search Form" at bounding box center [1009, 132] width 905 height 39
click at [1402, 358] on button "Search" at bounding box center [1401, 358] width 122 height 41
click at [1009, 117] on input "00369275519" at bounding box center [1009, 132] width 905 height 39
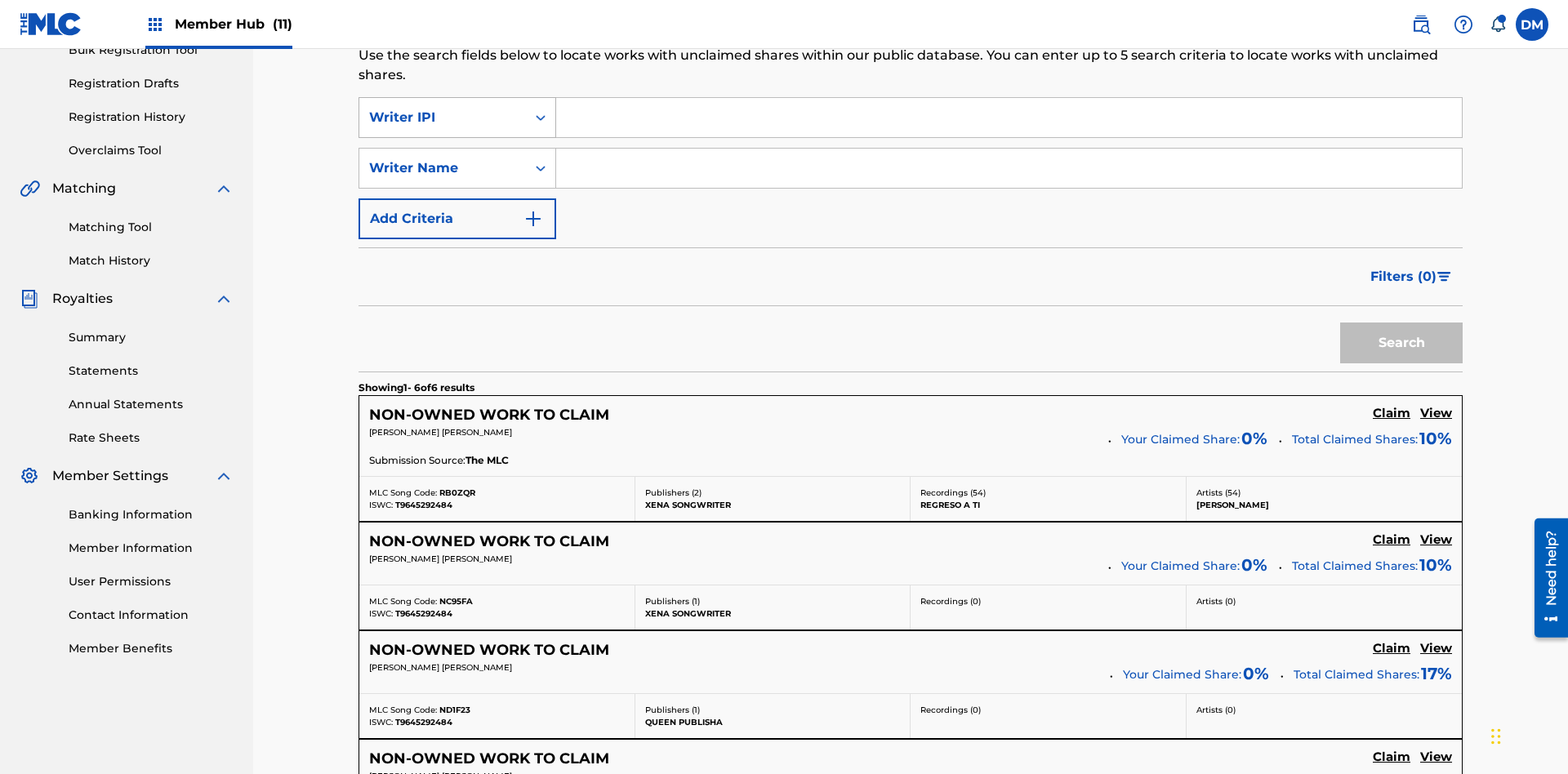
click at [443, 107] on div "Writer IPI" at bounding box center [443, 117] width 147 height 20
click at [1402, 322] on button "Search" at bounding box center [1401, 342] width 122 height 41
click at [1009, 117] on input "Xena Songwriter" at bounding box center [1009, 116] width 905 height 39
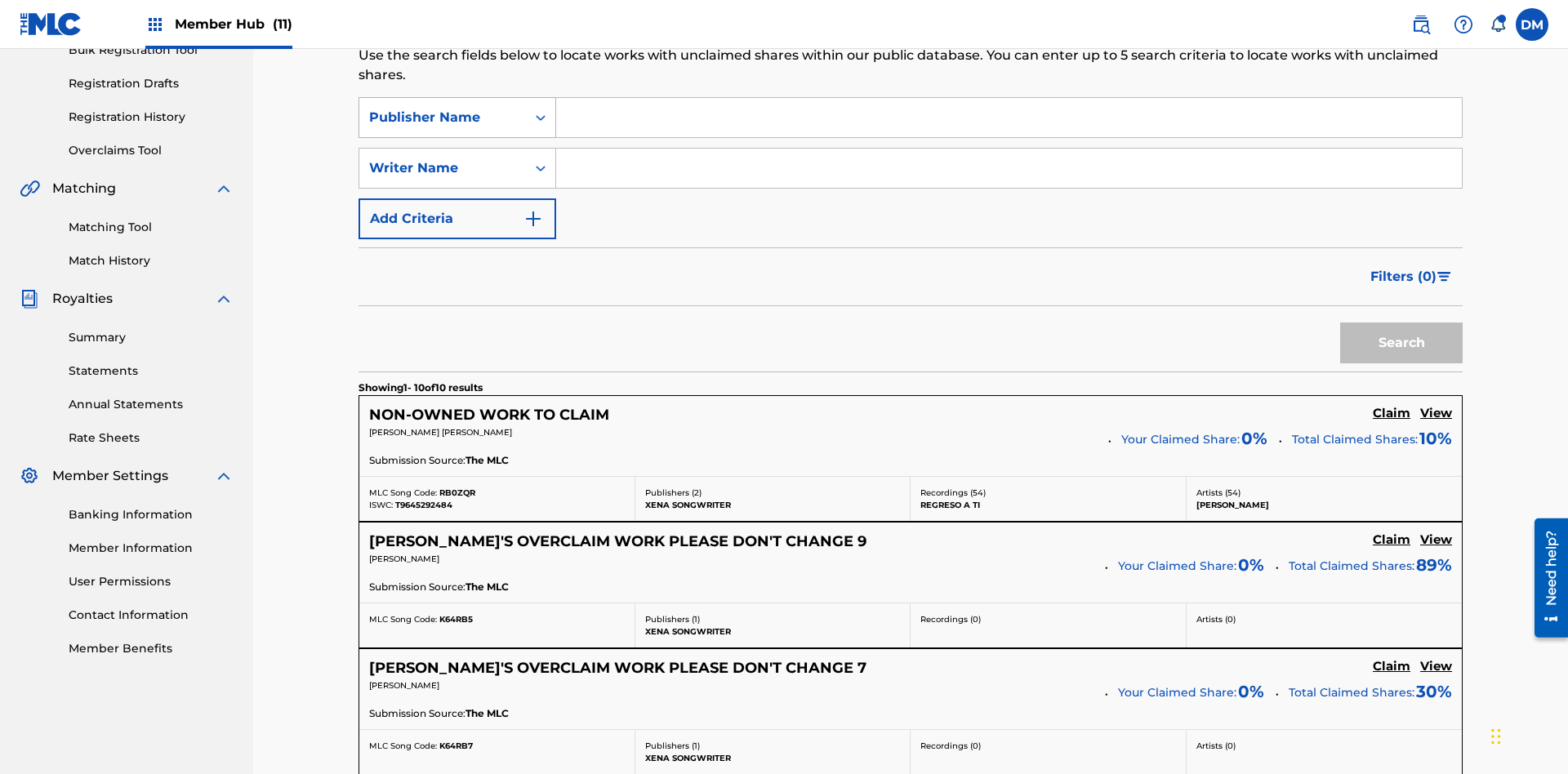
click at [443, 107] on div "Publisher Name" at bounding box center [443, 117] width 147 height 20
click at [1402, 322] on button "Search" at bounding box center [1401, 342] width 122 height 41
click at [1009, 117] on input "99184874065" at bounding box center [1009, 116] width 905 height 39
click at [443, 107] on div "Publisher IPI" at bounding box center [443, 117] width 147 height 20
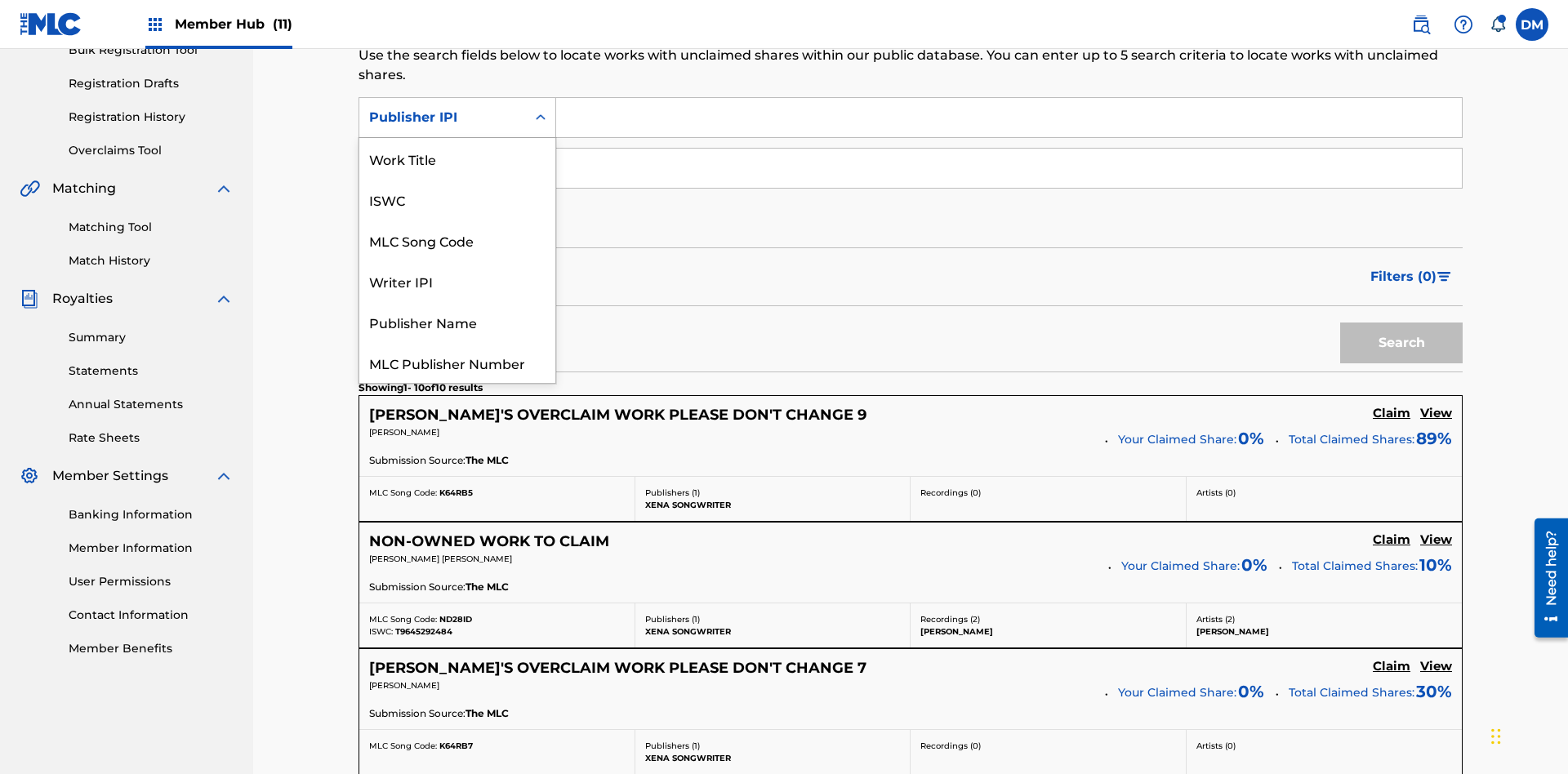
click at [458, 342] on div "MLC Publisher Number" at bounding box center [457, 362] width 196 height 41
click at [1402, 322] on button "Search" at bounding box center [1401, 342] width 122 height 41
click at [458, 198] on button "Add Criteria" at bounding box center [457, 218] width 198 height 41
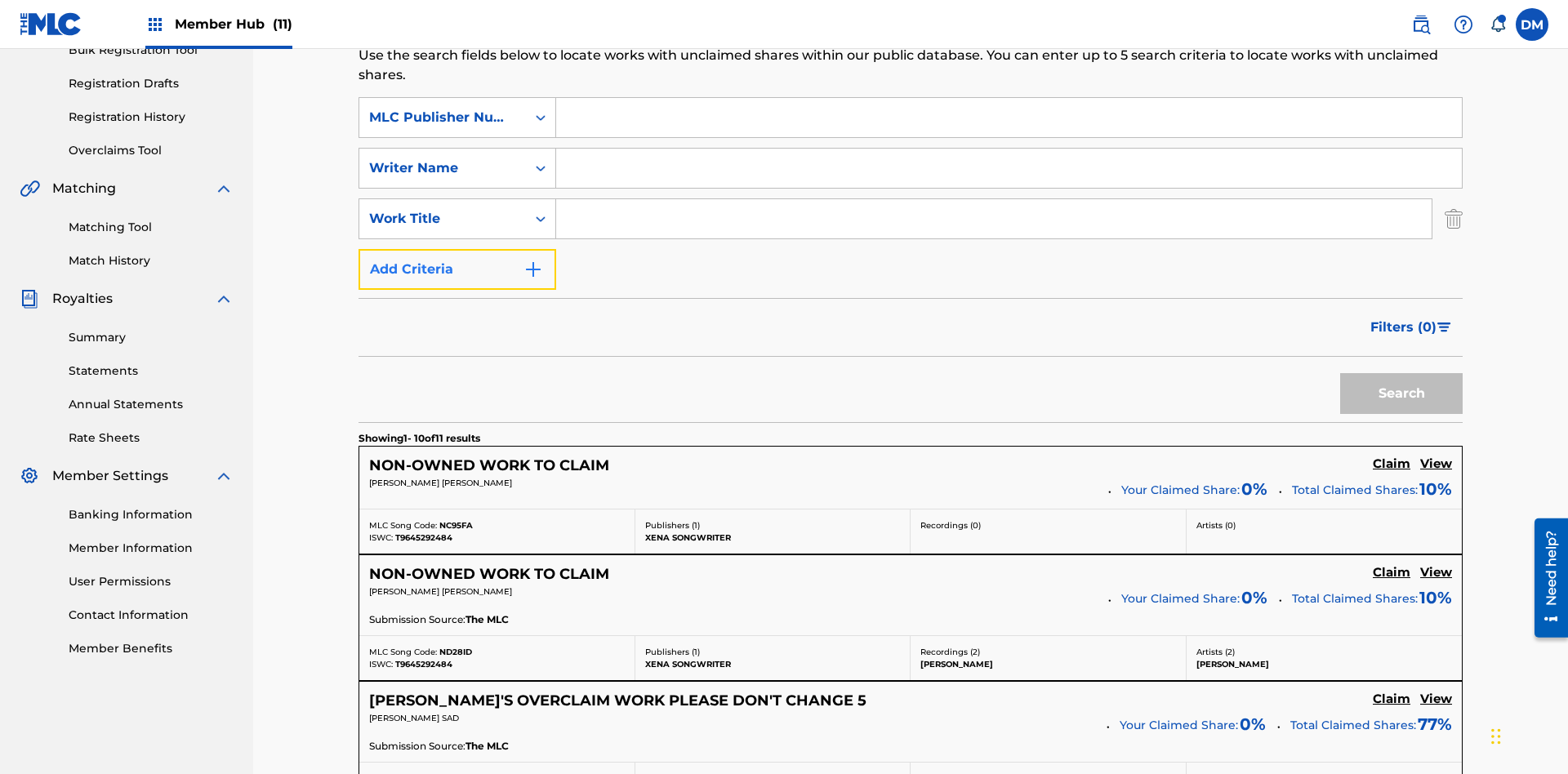
click at [458, 249] on button "Add Criteria" at bounding box center [457, 269] width 198 height 41
click at [443, 107] on div "MLC Publisher Number" at bounding box center [443, 117] width 147 height 20
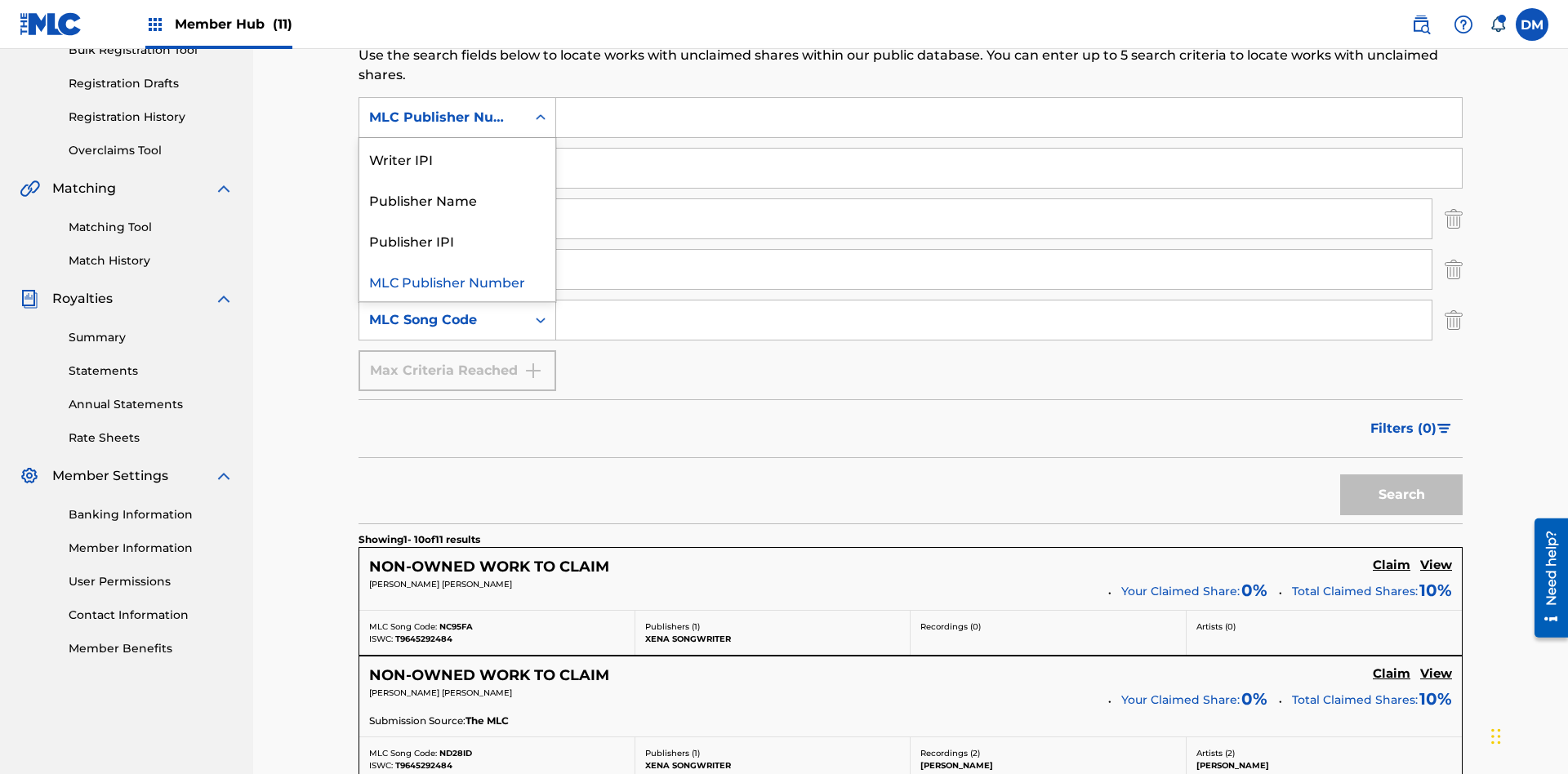
click at [458, 189] on div "Publisher Name" at bounding box center [457, 199] width 196 height 41
click at [443, 158] on div "Writer Name" at bounding box center [443, 168] width 147 height 20
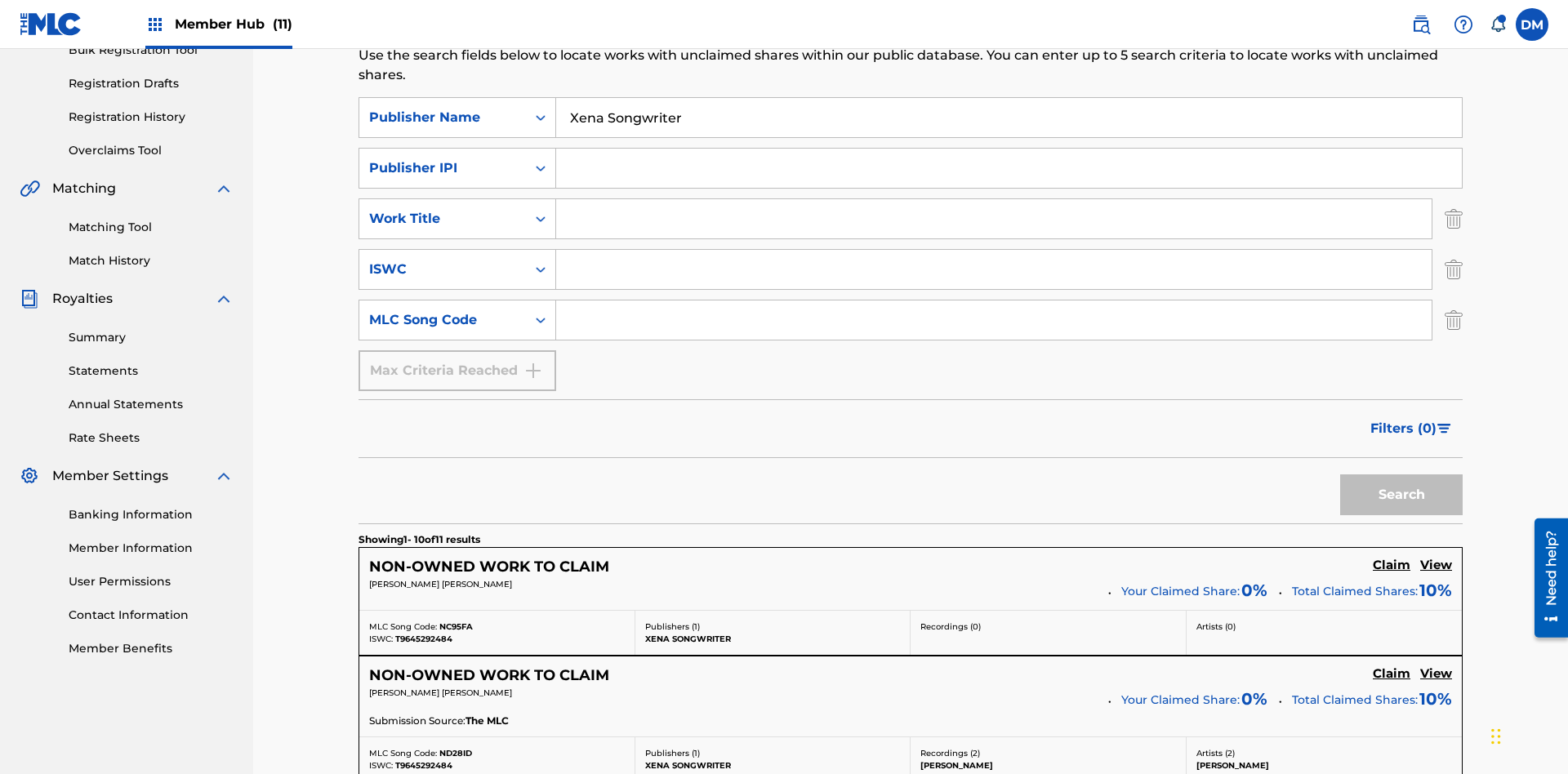
type input "Xena Songwriter"
click at [1009, 148] on input "Search Form" at bounding box center [1009, 167] width 905 height 39
type input "99184874065"
click at [994, 199] on input "Search Form" at bounding box center [994, 218] width 876 height 39
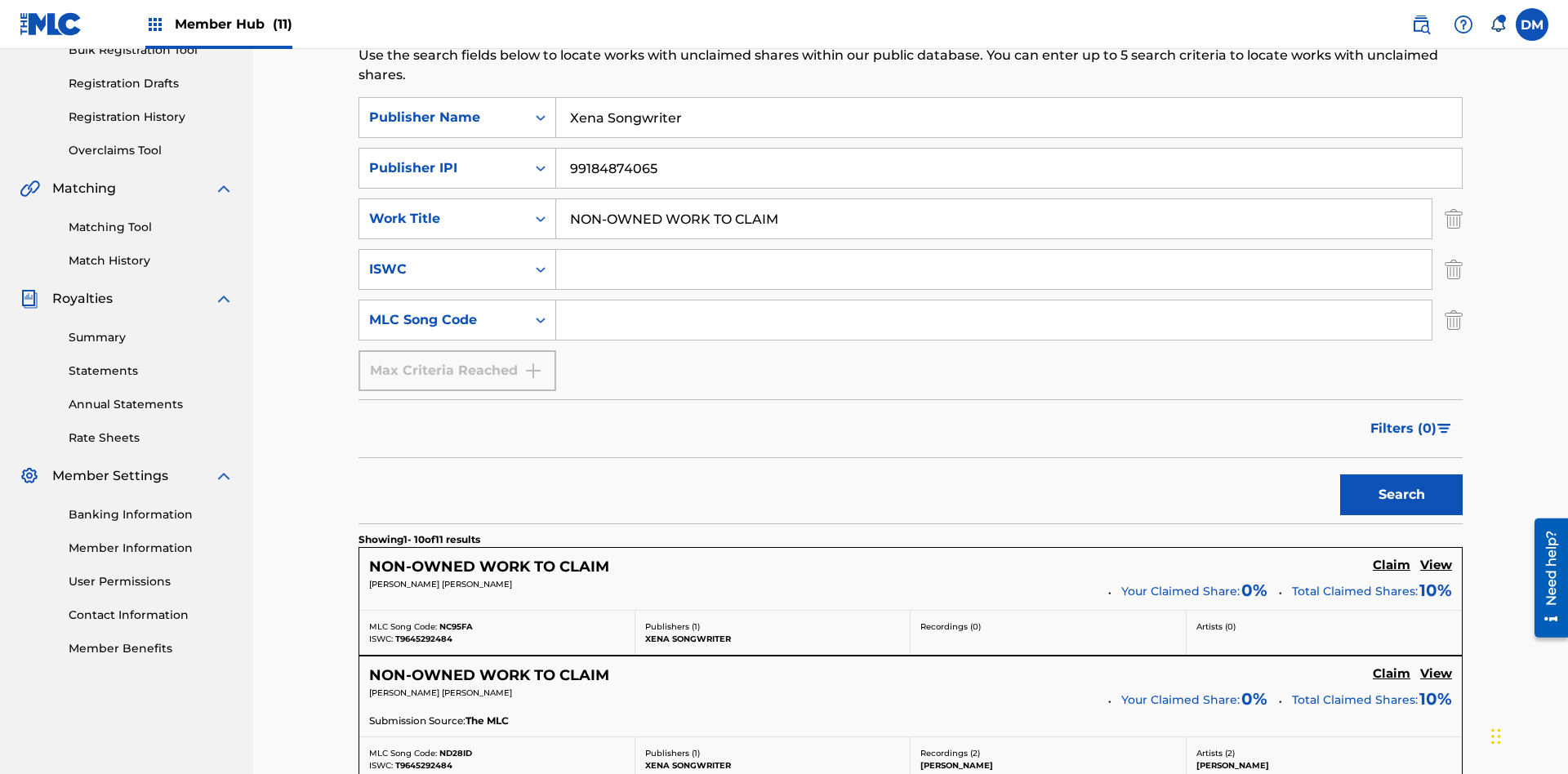
click at [994, 250] on input "Search Form" at bounding box center [994, 269] width 876 height 39
click at [994, 300] on input "Search Form" at bounding box center [994, 319] width 876 height 39
type input "RB0ZQR"
click at [1402, 475] on button "Search" at bounding box center [1401, 494] width 122 height 41
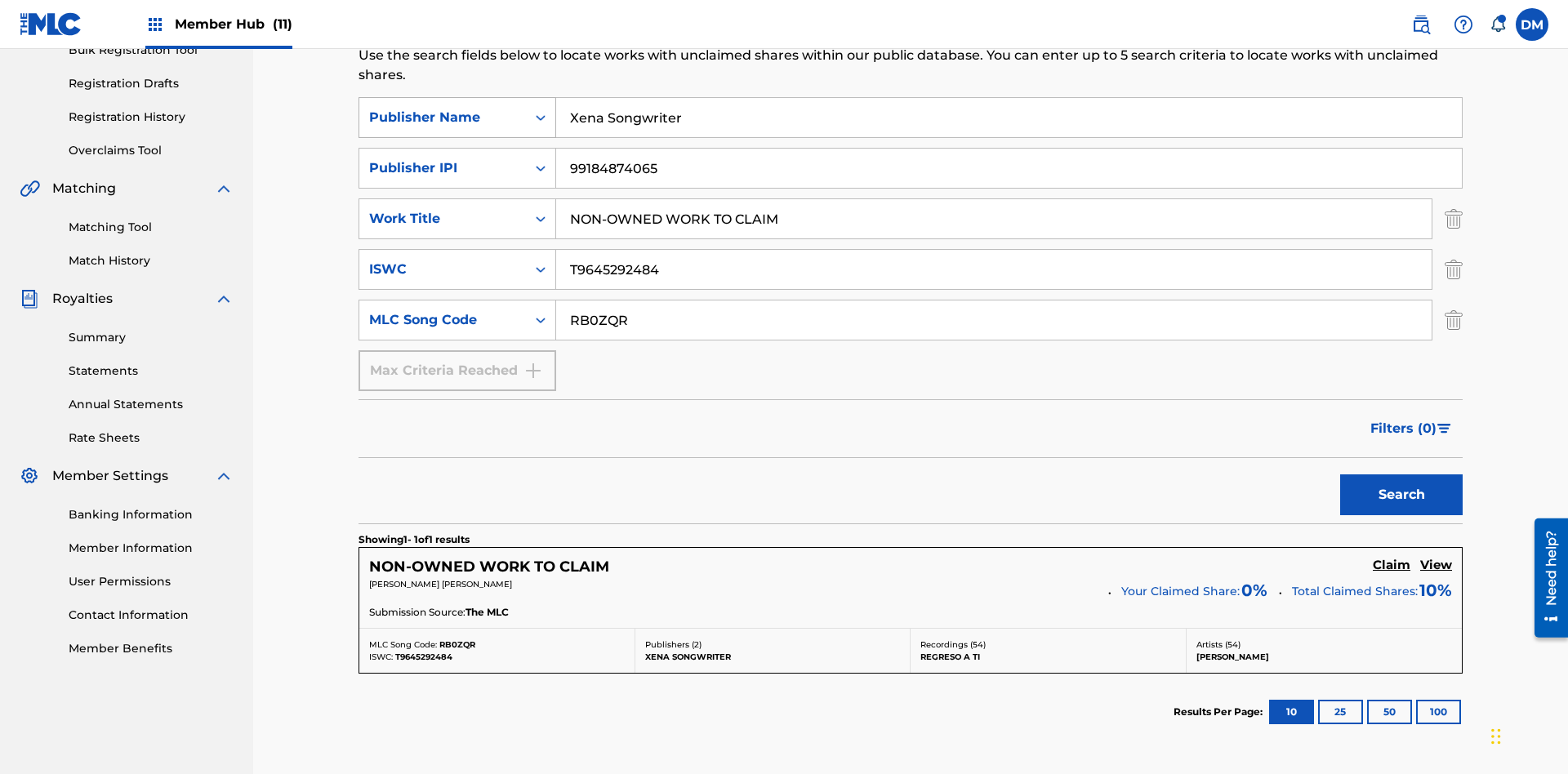
click at [1454, 198] on img "Search Form" at bounding box center [1454, 218] width 18 height 41
click at [1454, 249] on img "Search Form" at bounding box center [1454, 269] width 18 height 41
click at [994, 300] on input "RB0ZQR" at bounding box center [994, 319] width 876 height 39
click at [1009, 117] on input "Xena Songwriter" at bounding box center [1009, 116] width 905 height 39
click at [1009, 148] on input "99184874065" at bounding box center [1009, 167] width 905 height 39
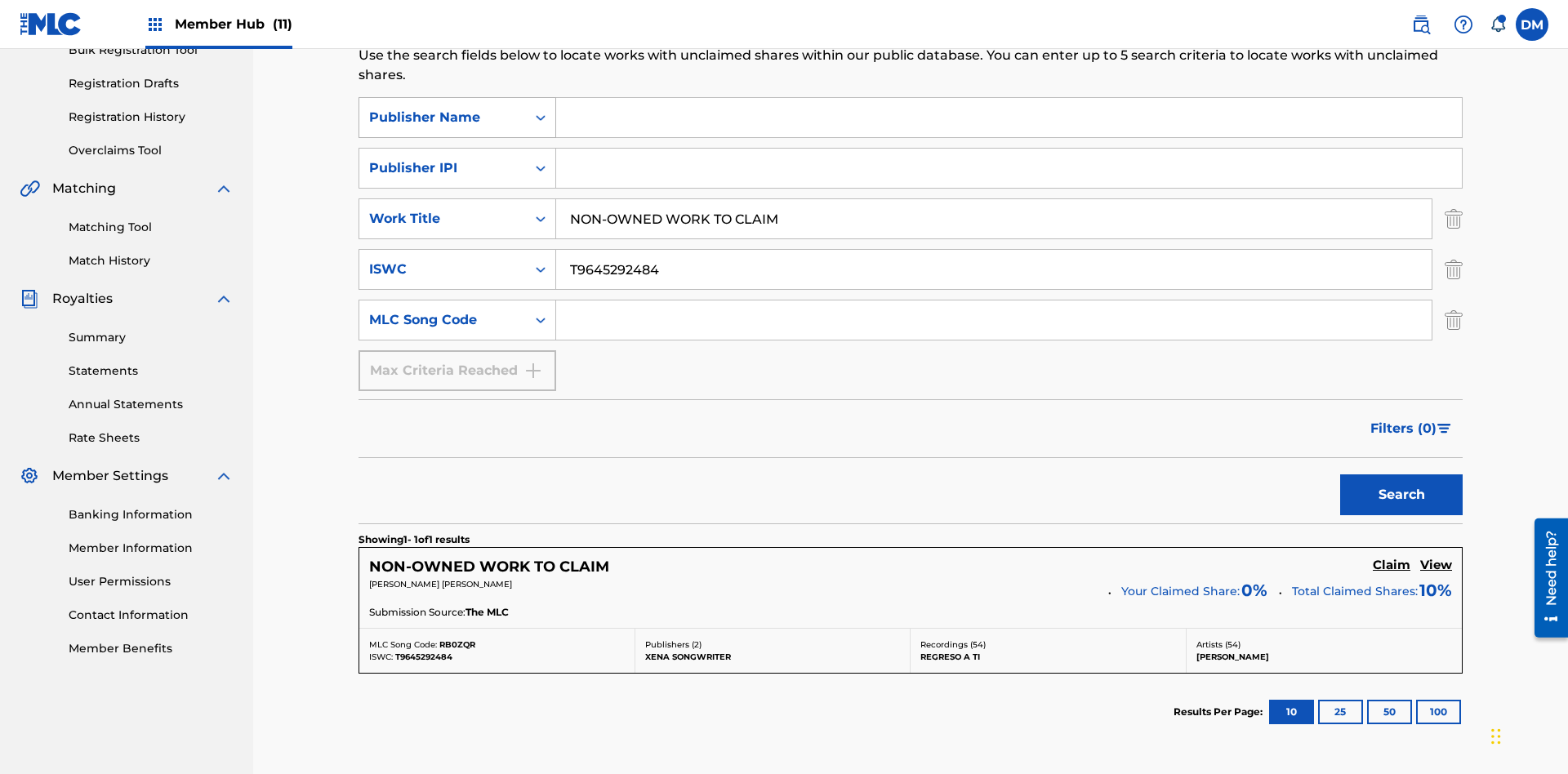
click at [443, 107] on div "Publisher Name" at bounding box center [443, 117] width 147 height 20
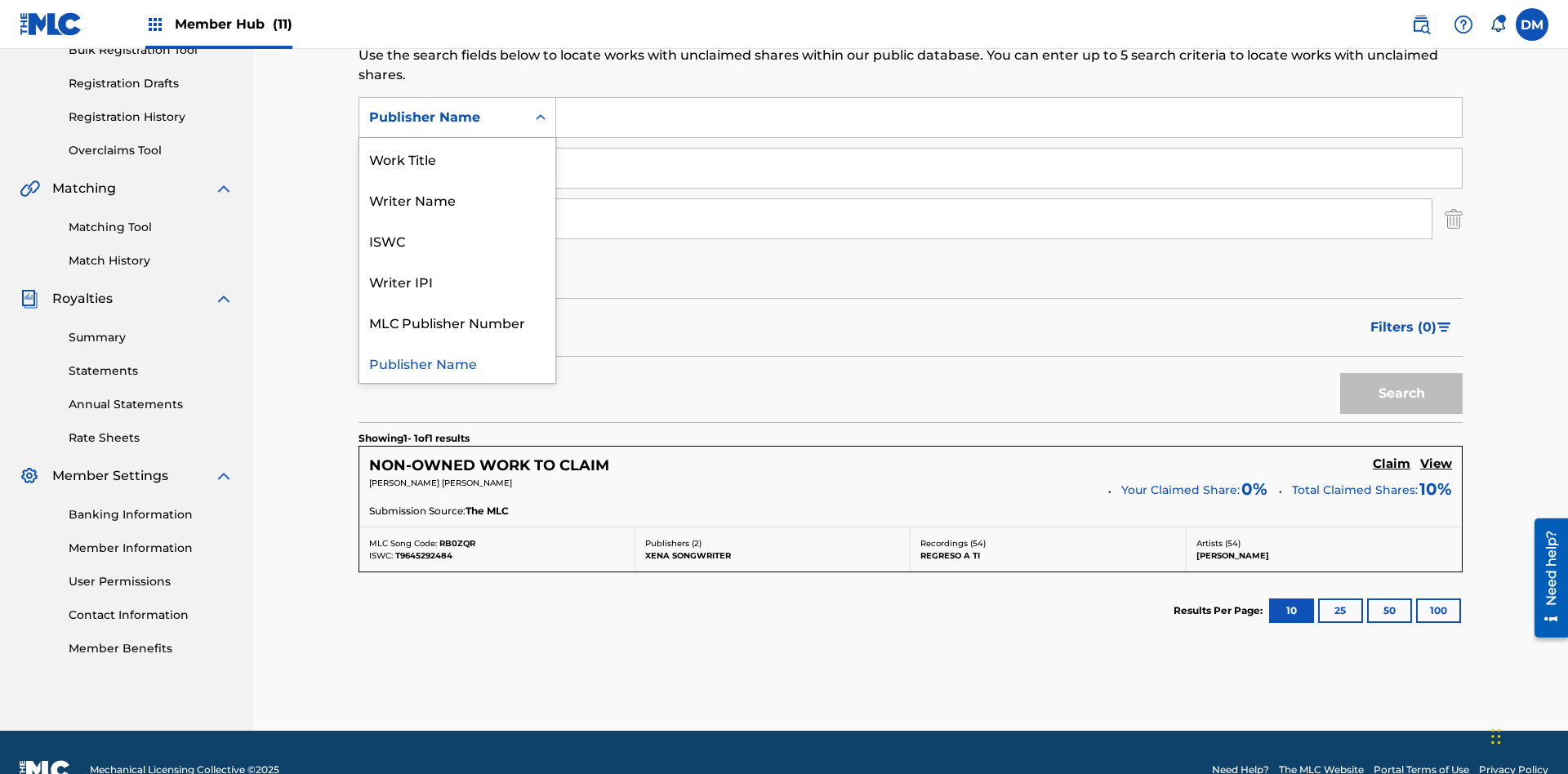
click at [458, 272] on div "Writer IPI" at bounding box center [457, 281] width 196 height 41
click at [443, 158] on div "Publisher IPI" at bounding box center [443, 168] width 147 height 20
click at [443, 209] on div "MLC Song Code" at bounding box center [443, 219] width 147 height 20
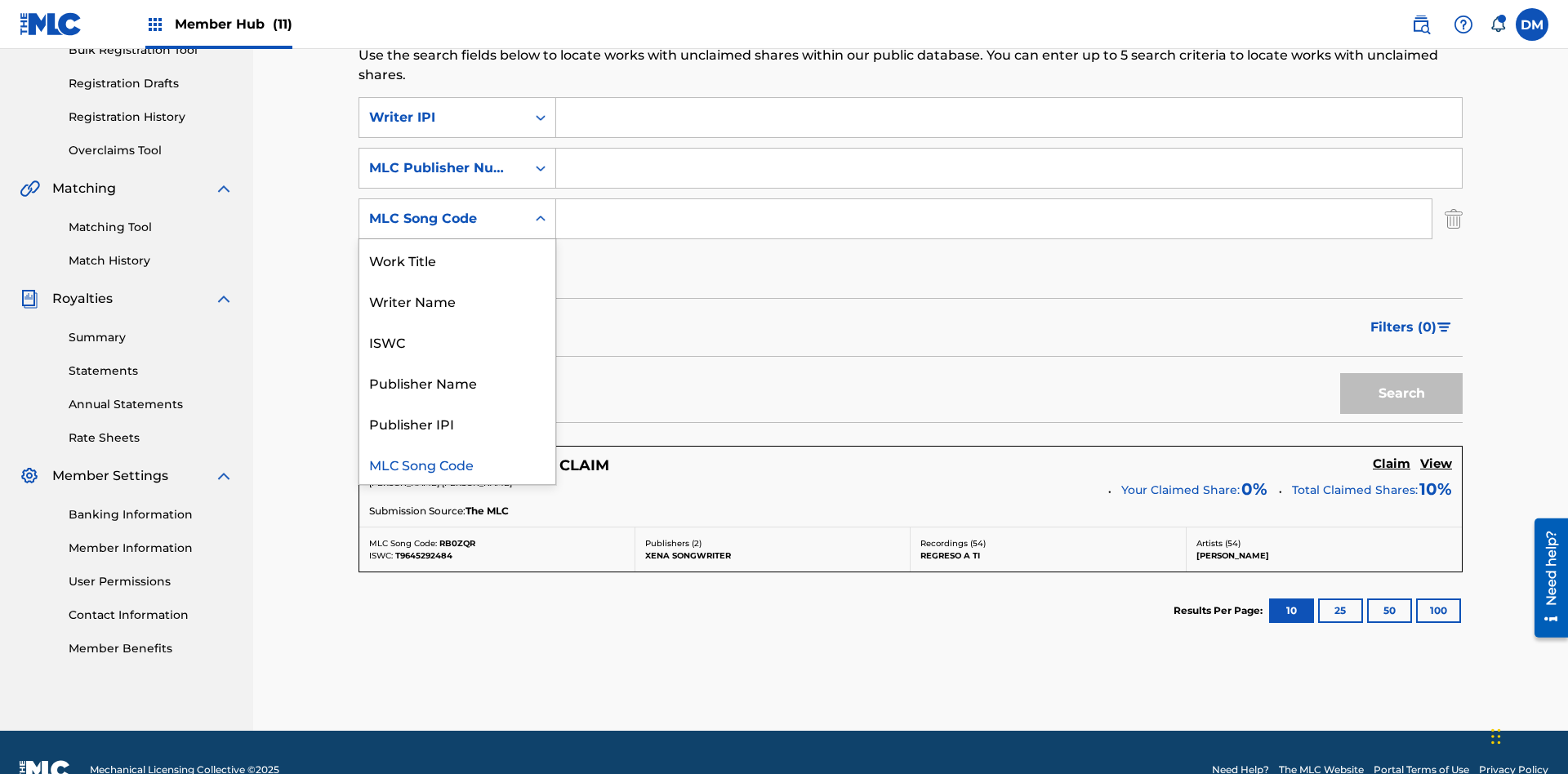
click at [458, 281] on div "Writer Name" at bounding box center [457, 300] width 196 height 41
click at [1009, 117] on input "Search Form" at bounding box center [1009, 116] width 905 height 39
type input "00369275519"
click at [1009, 148] on input "Search Form" at bounding box center [1009, 167] width 905 height 39
